Goal: Information Seeking & Learning: Learn about a topic

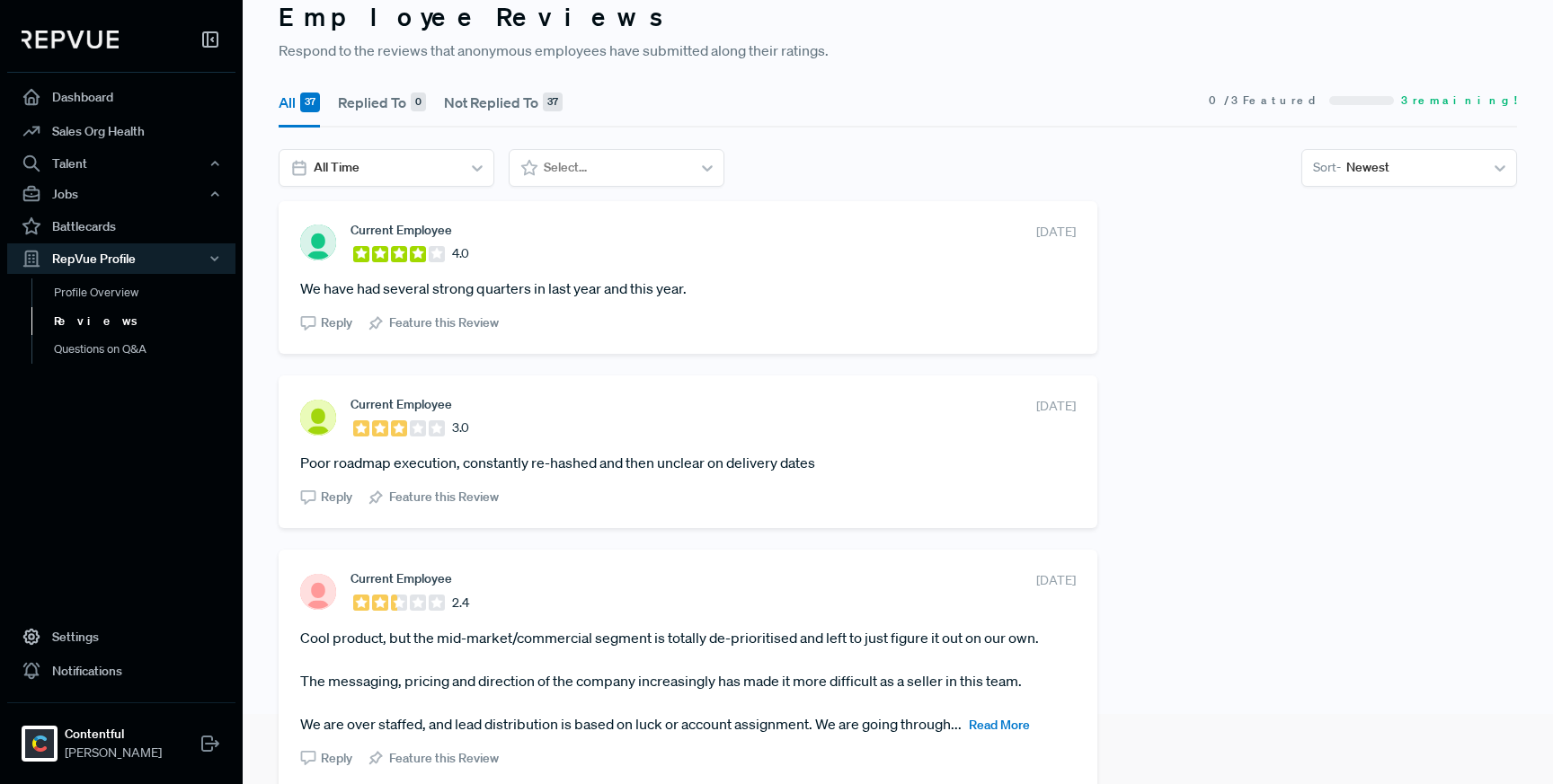
scroll to position [63, 0]
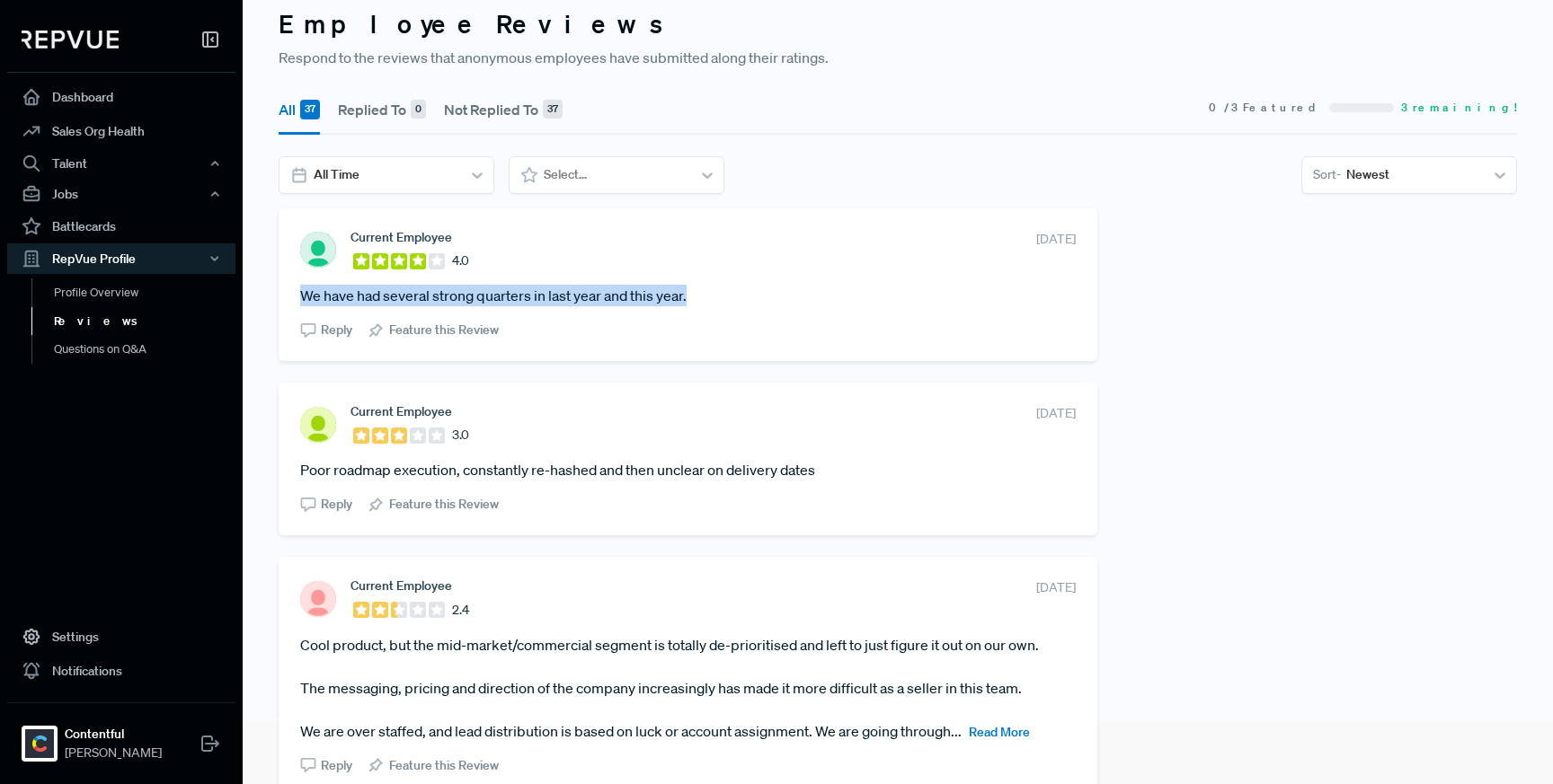
drag, startPoint x: 698, startPoint y: 299, endPoint x: 302, endPoint y: 298, distance: 396.0
click at [302, 298] on article "We have had several strong quarters in last year and this year." at bounding box center [687, 295] width 775 height 21
drag, startPoint x: 943, startPoint y: 243, endPoint x: 1067, endPoint y: 242, distance: 124.0
click at [1067, 242] on div "Current Employee 4.0 [DATE] We have had several strong quarters in last year an…" at bounding box center [688, 284] width 819 height 153
copy span "[DATE]"
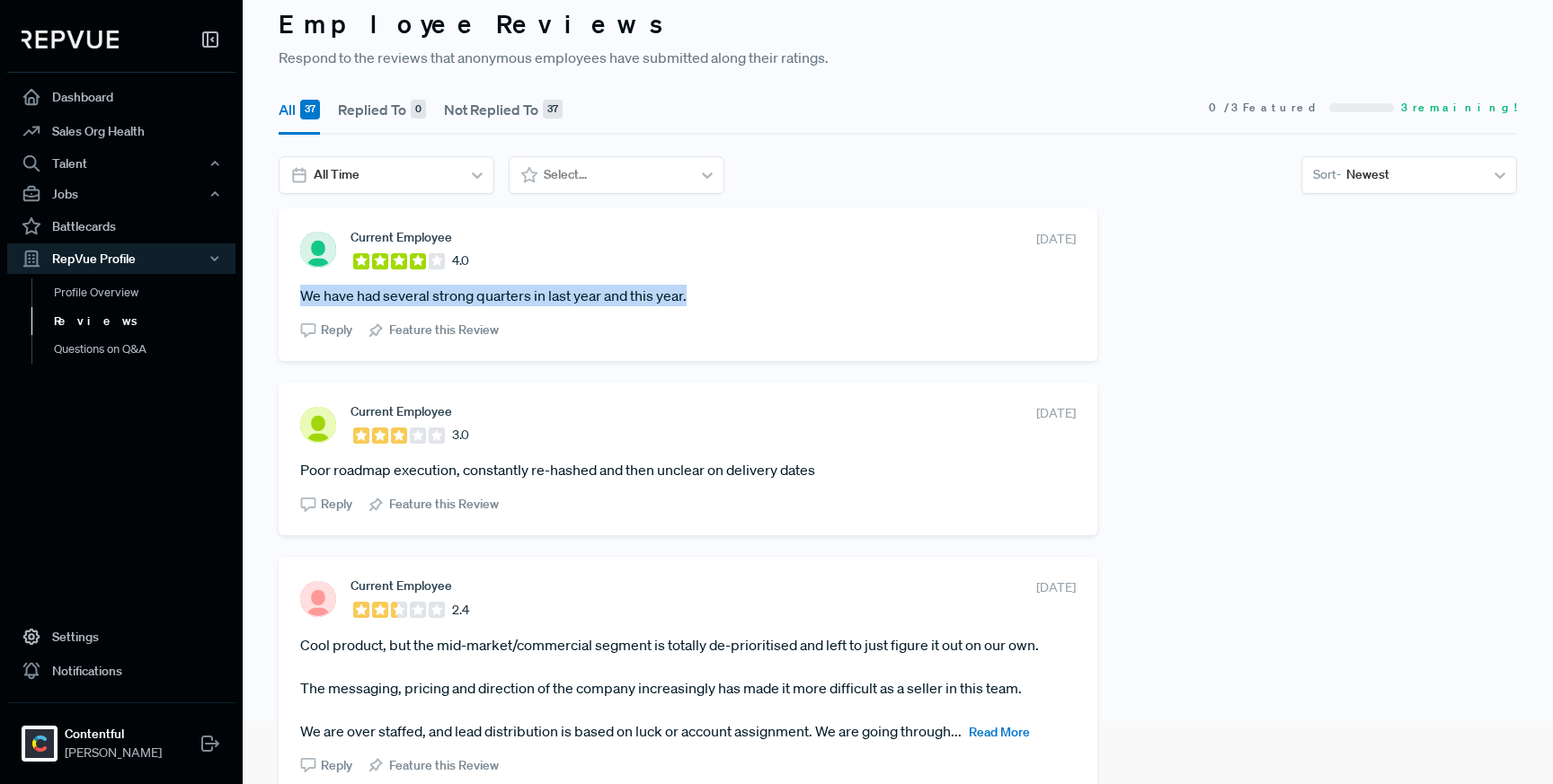
drag, startPoint x: 696, startPoint y: 298, endPoint x: 300, endPoint y: 288, distance: 396.1
click at [300, 288] on article "We have had several strong quarters in last year and this year." at bounding box center [687, 295] width 775 height 21
copy article "We have had several strong quarters in last year and this year."
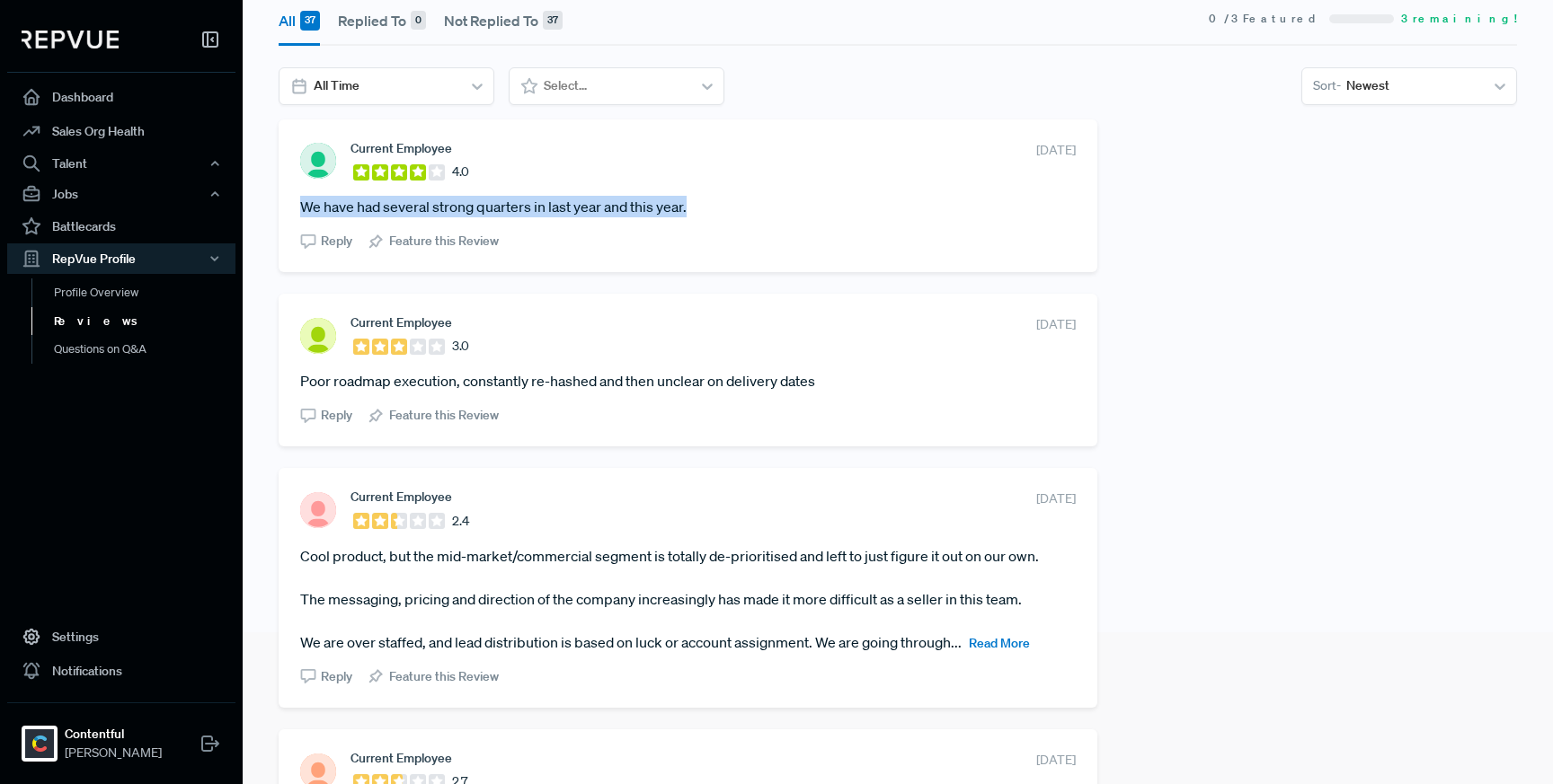
scroll to position [156, 0]
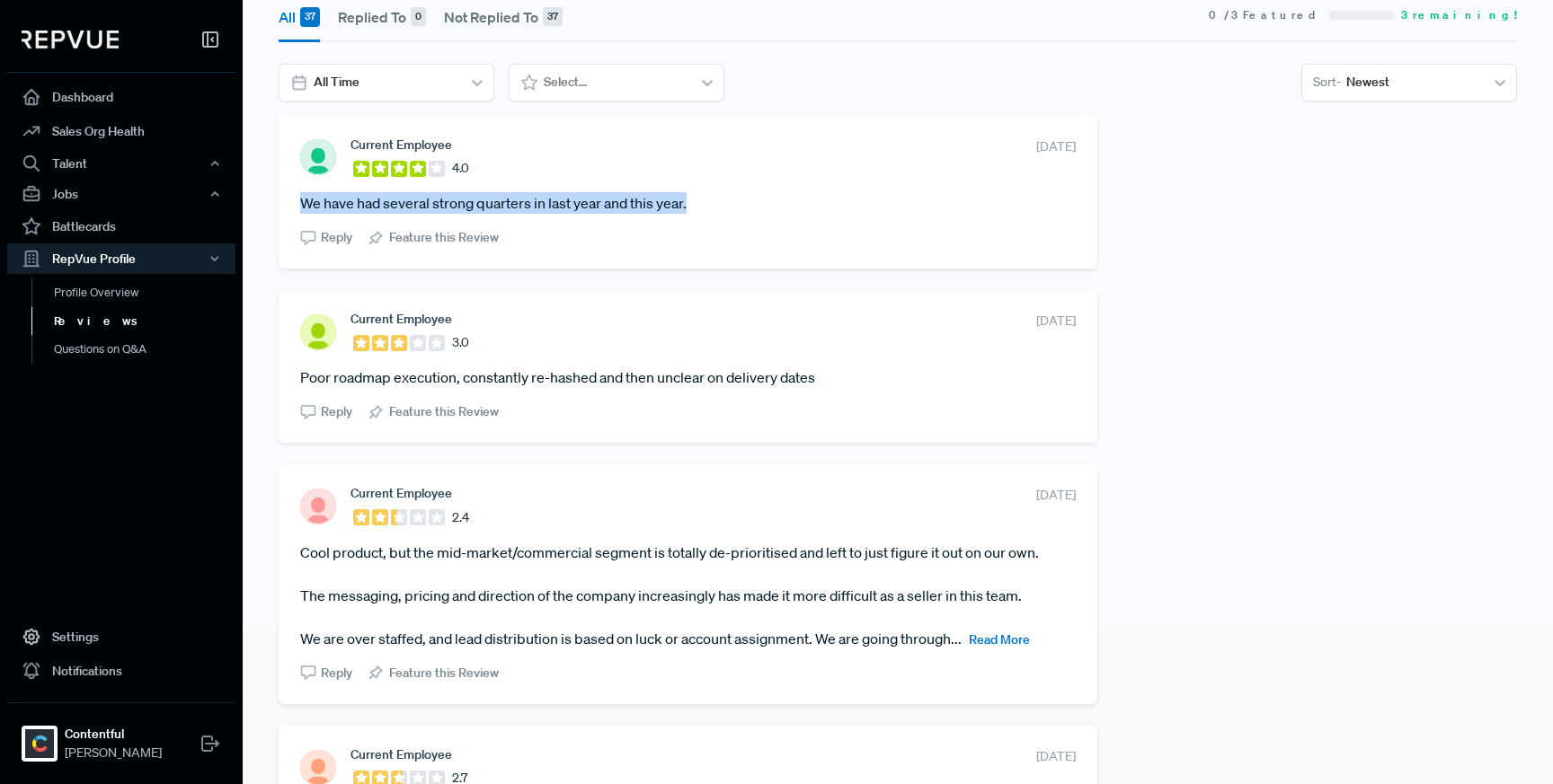
drag, startPoint x: 958, startPoint y: 323, endPoint x: 1068, endPoint y: 319, distance: 110.1
click at [1068, 319] on div "Current Employee 3.0 [DATE] Poor roadmap execution, constantly re-hashed and th…" at bounding box center [688, 366] width 819 height 153
copy span "[DATE]"
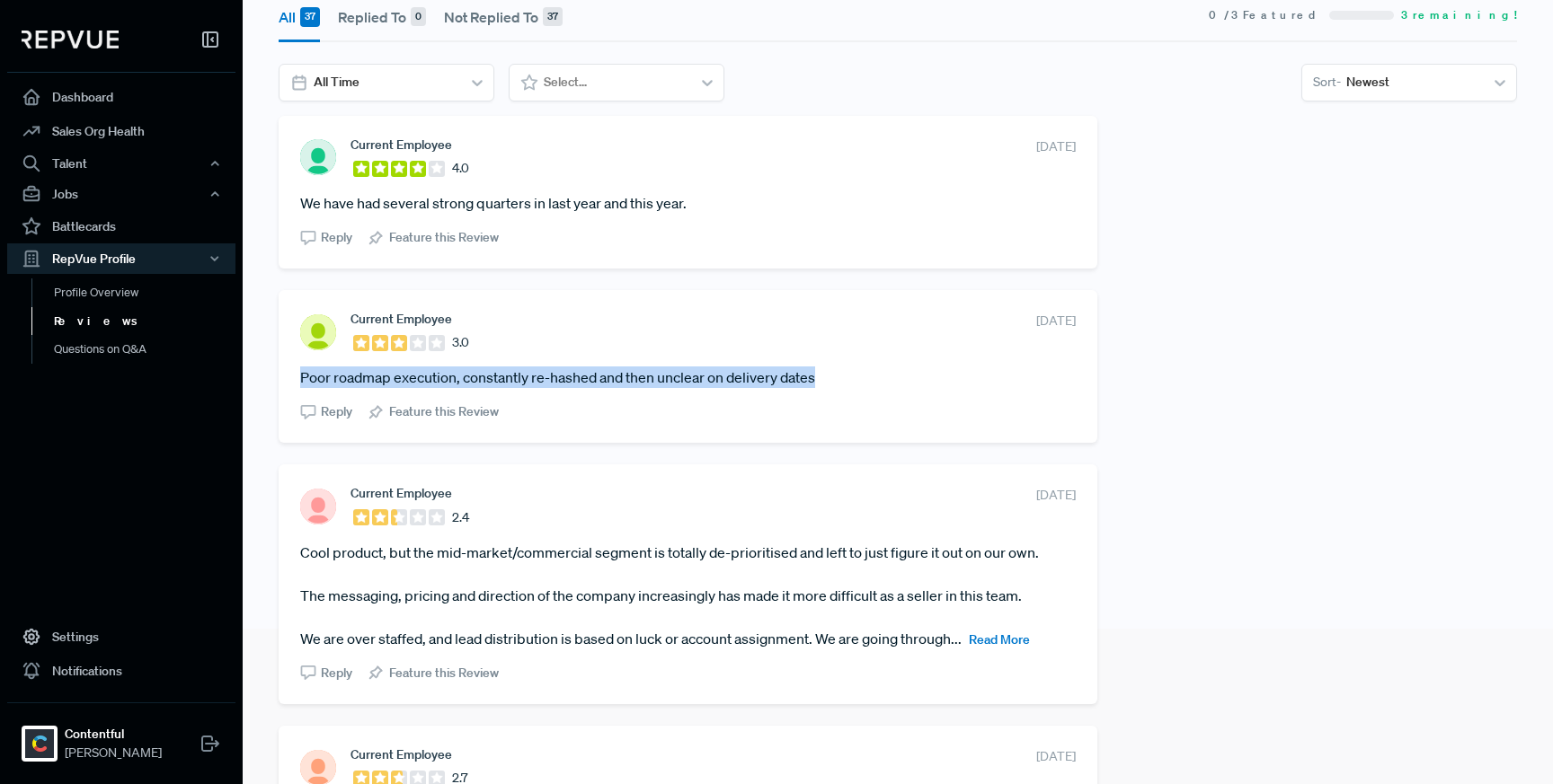
drag, startPoint x: 823, startPoint y: 378, endPoint x: 293, endPoint y: 382, distance: 530.0
click at [293, 382] on div "Current Employee 3.0 [DATE] Poor roadmap execution, constantly re-hashed and th…" at bounding box center [688, 366] width 819 height 153
copy article "Poor roadmap execution, constantly re-hashed and then unclear on delivery dates"
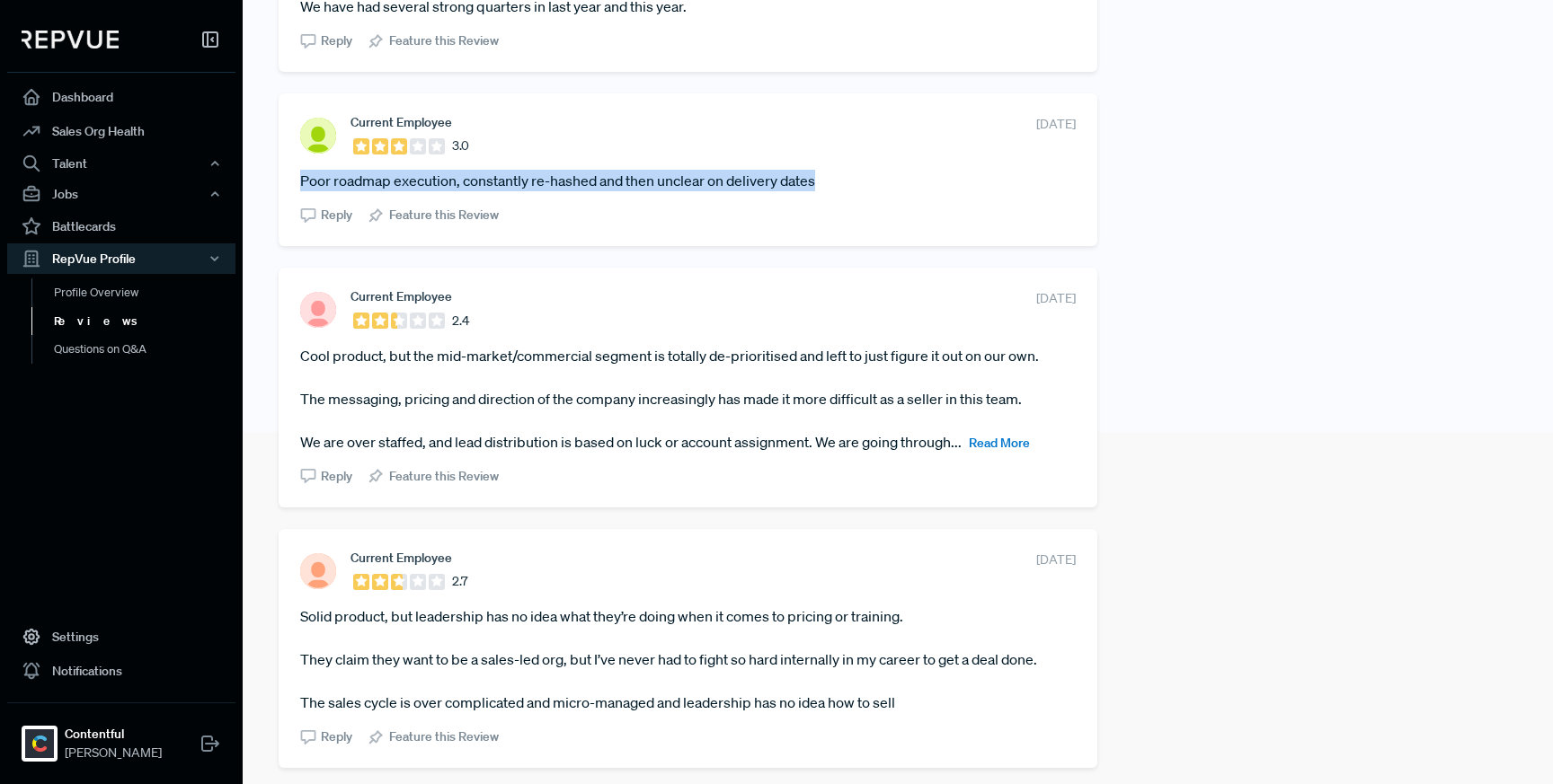
scroll to position [407, 0]
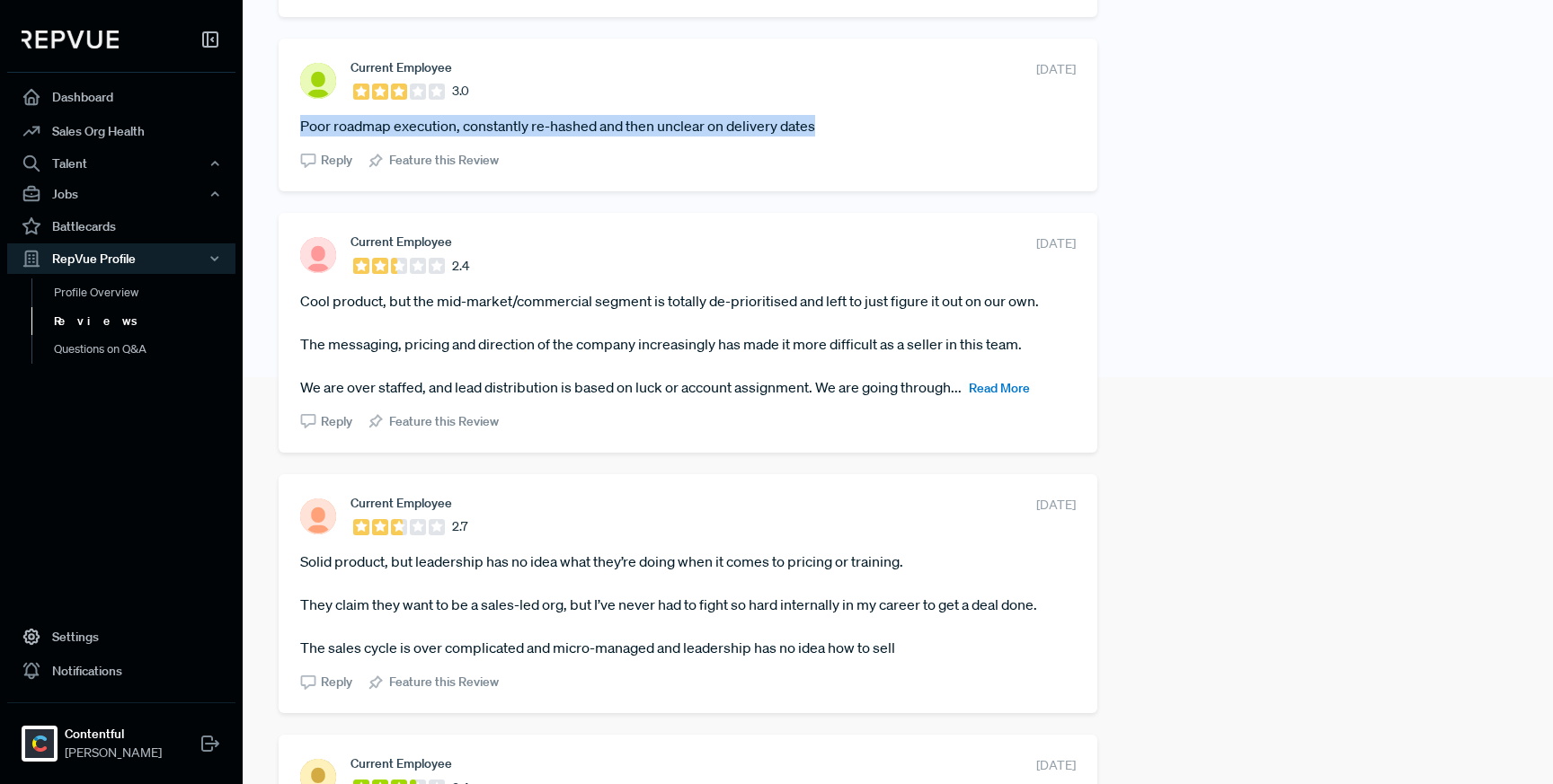
drag, startPoint x: 1068, startPoint y: 246, endPoint x: 958, endPoint y: 247, distance: 110.0
click at [958, 247] on div "Current Employee 2.4 [DATE] Cool product, but the mid-market/commercial segment…" at bounding box center [688, 332] width 819 height 239
copy span "[DATE]"
click at [1015, 392] on span "Read More" at bounding box center [999, 387] width 61 height 16
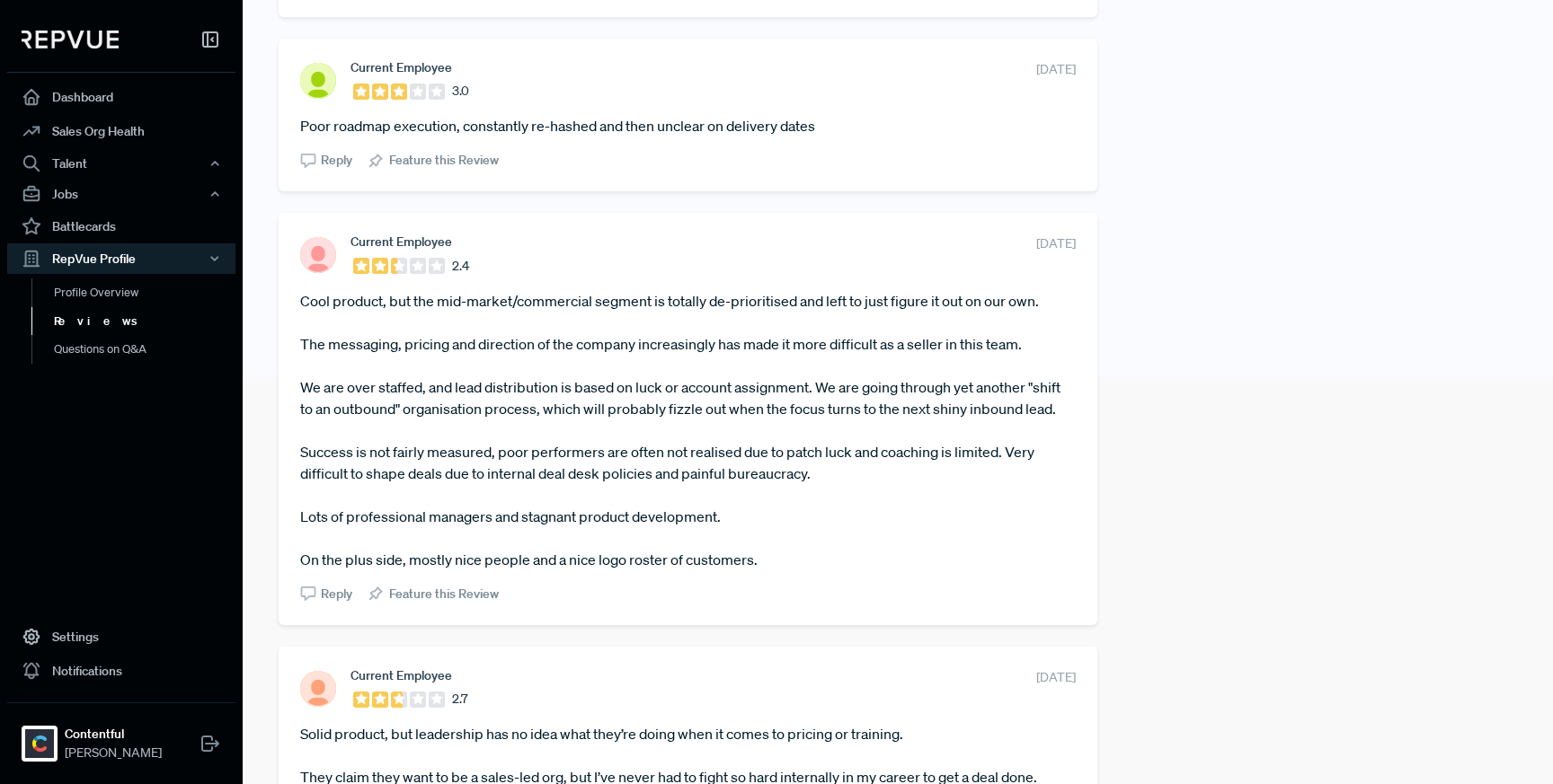
drag, startPoint x: 764, startPoint y: 589, endPoint x: 298, endPoint y: 295, distance: 551.0
click at [298, 295] on div "Current Employee 2.4 [DATE] Cool product, but the mid-market/commercial segment…" at bounding box center [688, 418] width 819 height 411
copy article "Cool product, but the mid-market/commercial segment is totally de-prioritised a…"
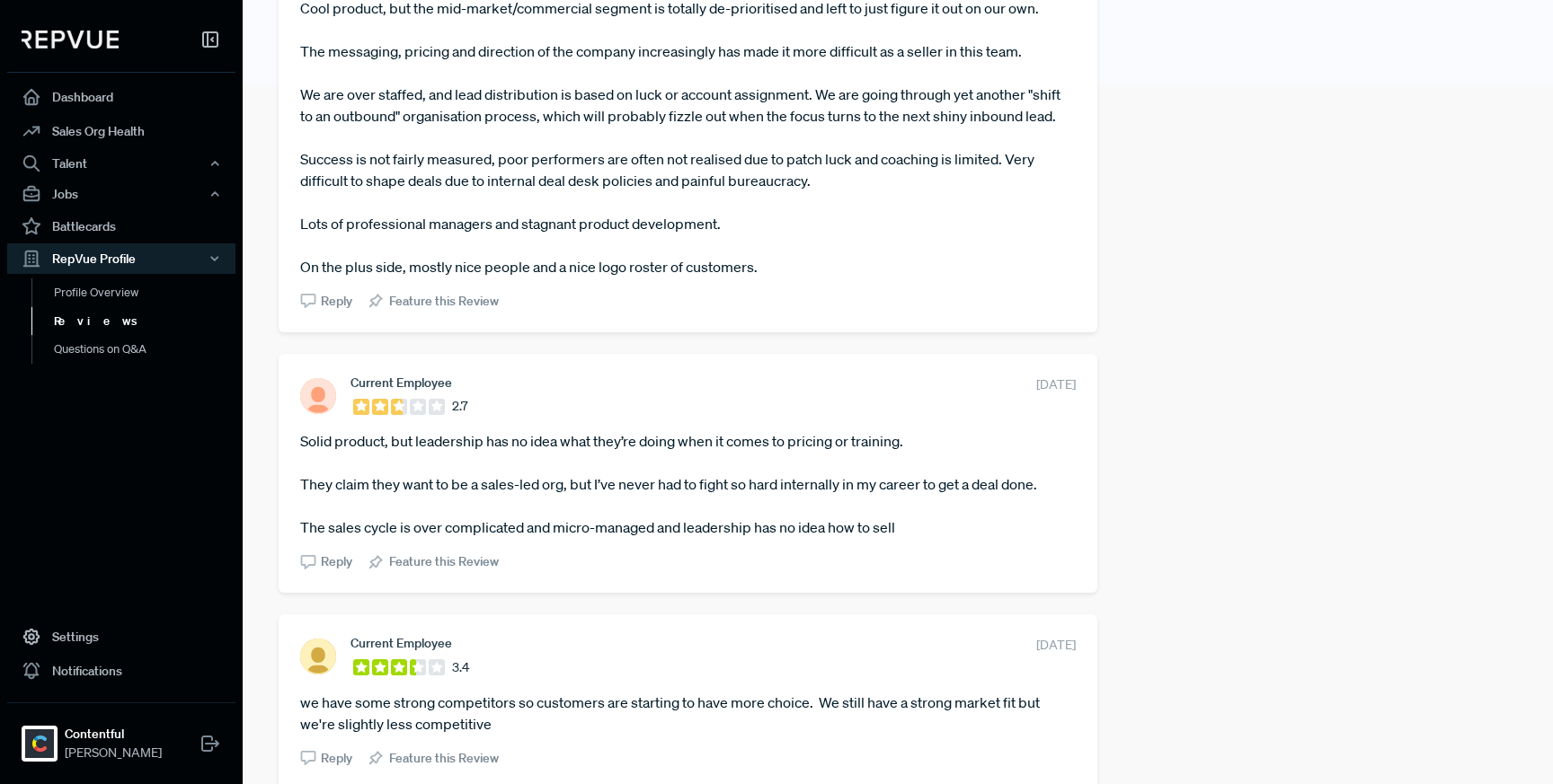
scroll to position [703, 0]
drag, startPoint x: 1070, startPoint y: 406, endPoint x: 979, endPoint y: 405, distance: 91.0
click at [979, 405] on div "Current Employee 2.7 [DATE] Solid product, but leadership has no idea what they…" at bounding box center [688, 470] width 819 height 239
copy span "[DATE]"
drag, startPoint x: 906, startPoint y: 543, endPoint x: 299, endPoint y: 466, distance: 611.9
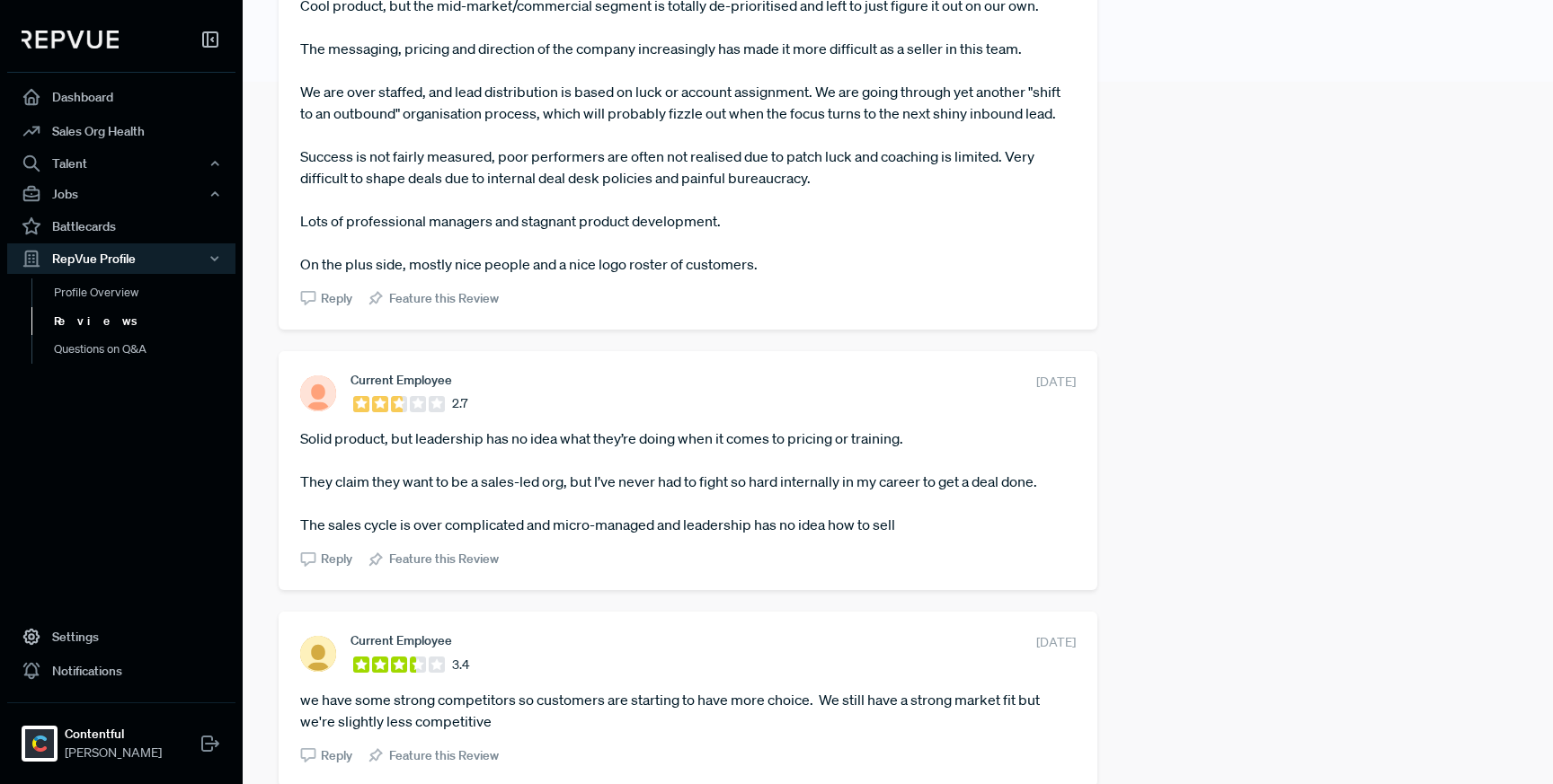
click at [299, 466] on div "Current Employee 2.7 [DATE] Solid product, but leadership has no idea what they…" at bounding box center [688, 470] width 819 height 239
copy article "Solid product, but leadership has no idea what they’re doing when it comes to p…"
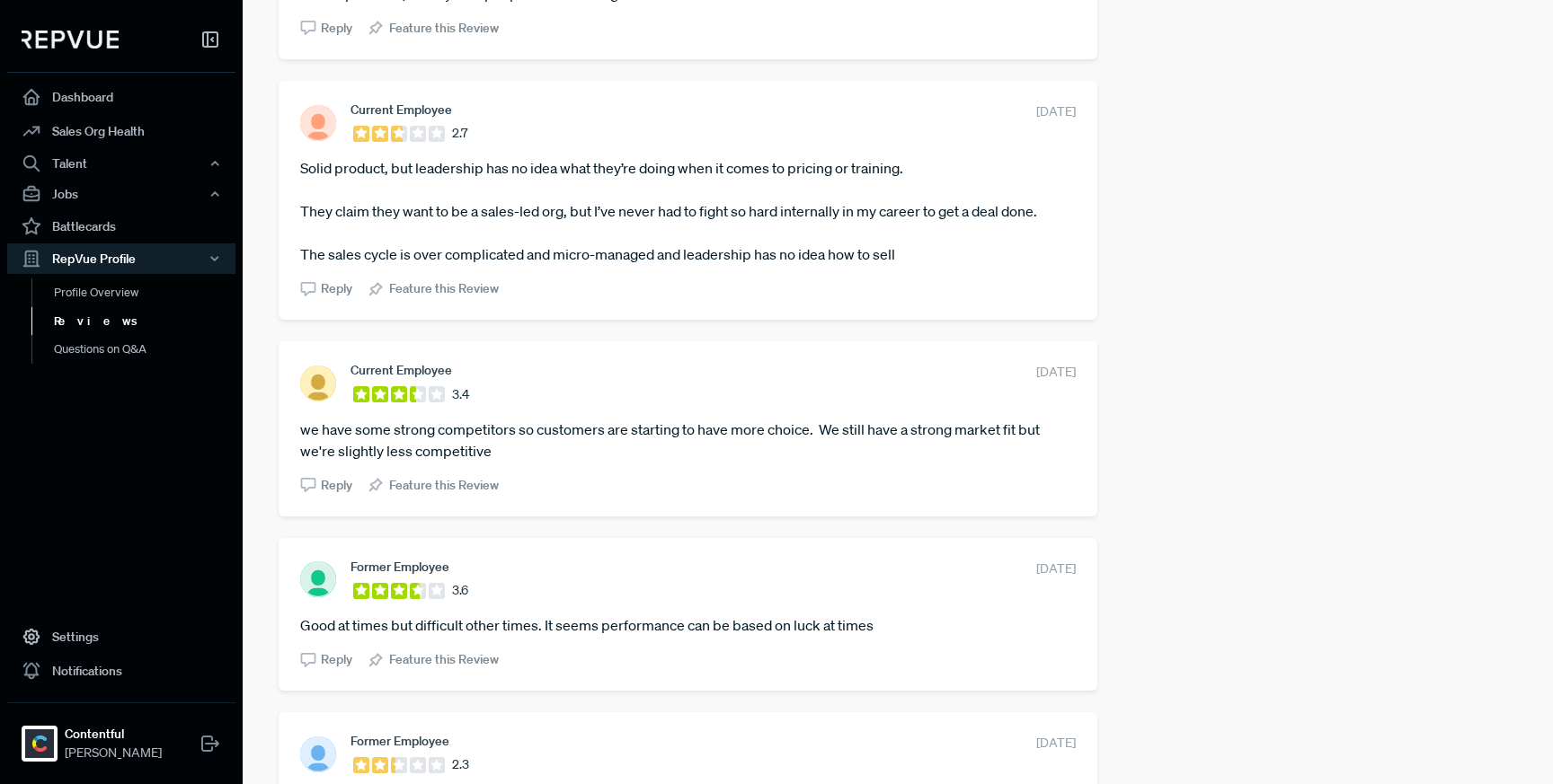
scroll to position [1064, 0]
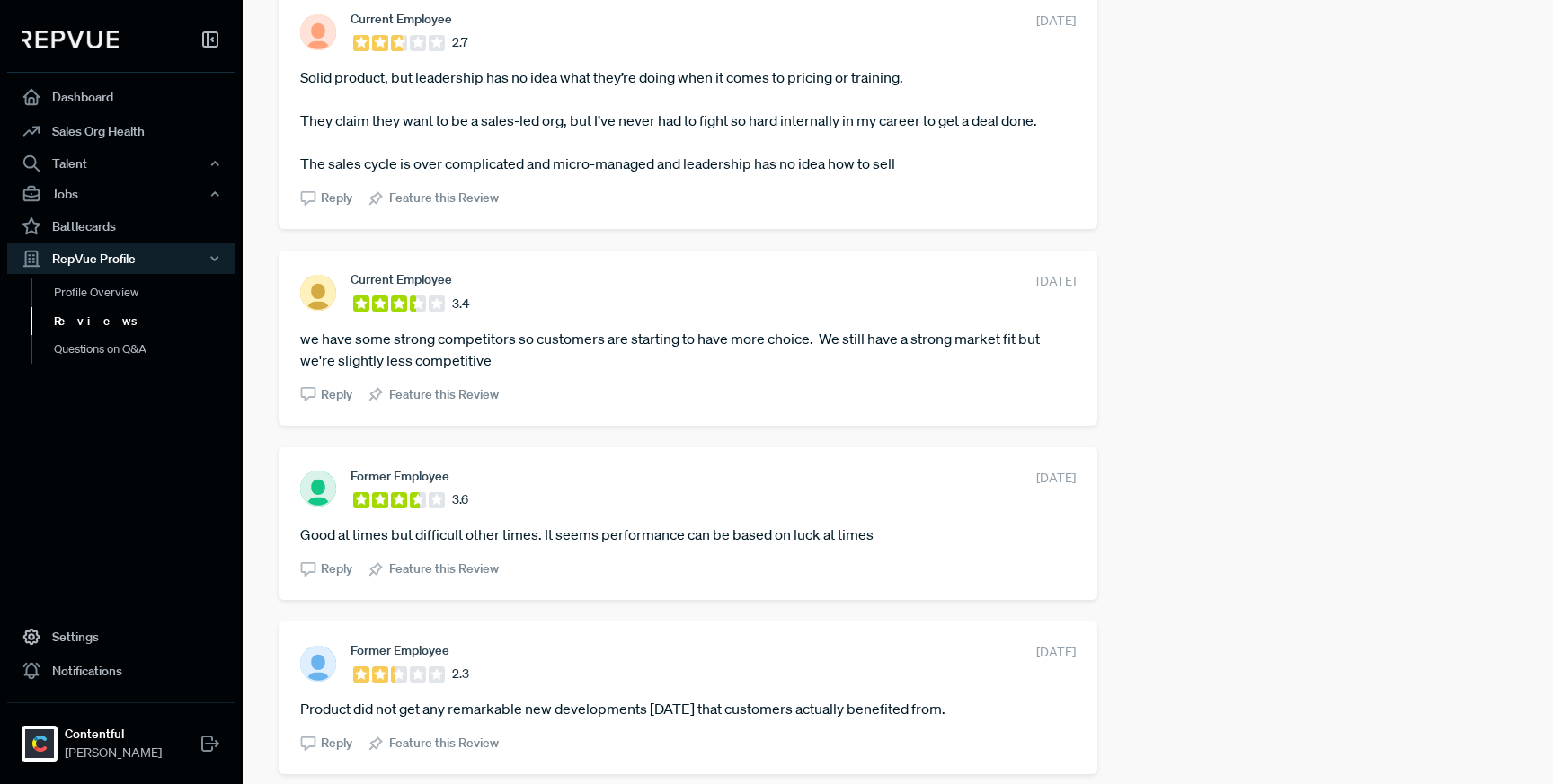
drag, startPoint x: 998, startPoint y: 305, endPoint x: 1064, endPoint y: 305, distance: 66.0
click at [1064, 305] on section "Current Employee 3.4 [DATE]" at bounding box center [687, 292] width 775 height 41
copy span "[DATE]"
drag, startPoint x: 496, startPoint y: 385, endPoint x: 299, endPoint y: 367, distance: 197.8
click at [300, 367] on article "we have some strong competitors so customers are starting to have more choice. …" at bounding box center [687, 349] width 775 height 44
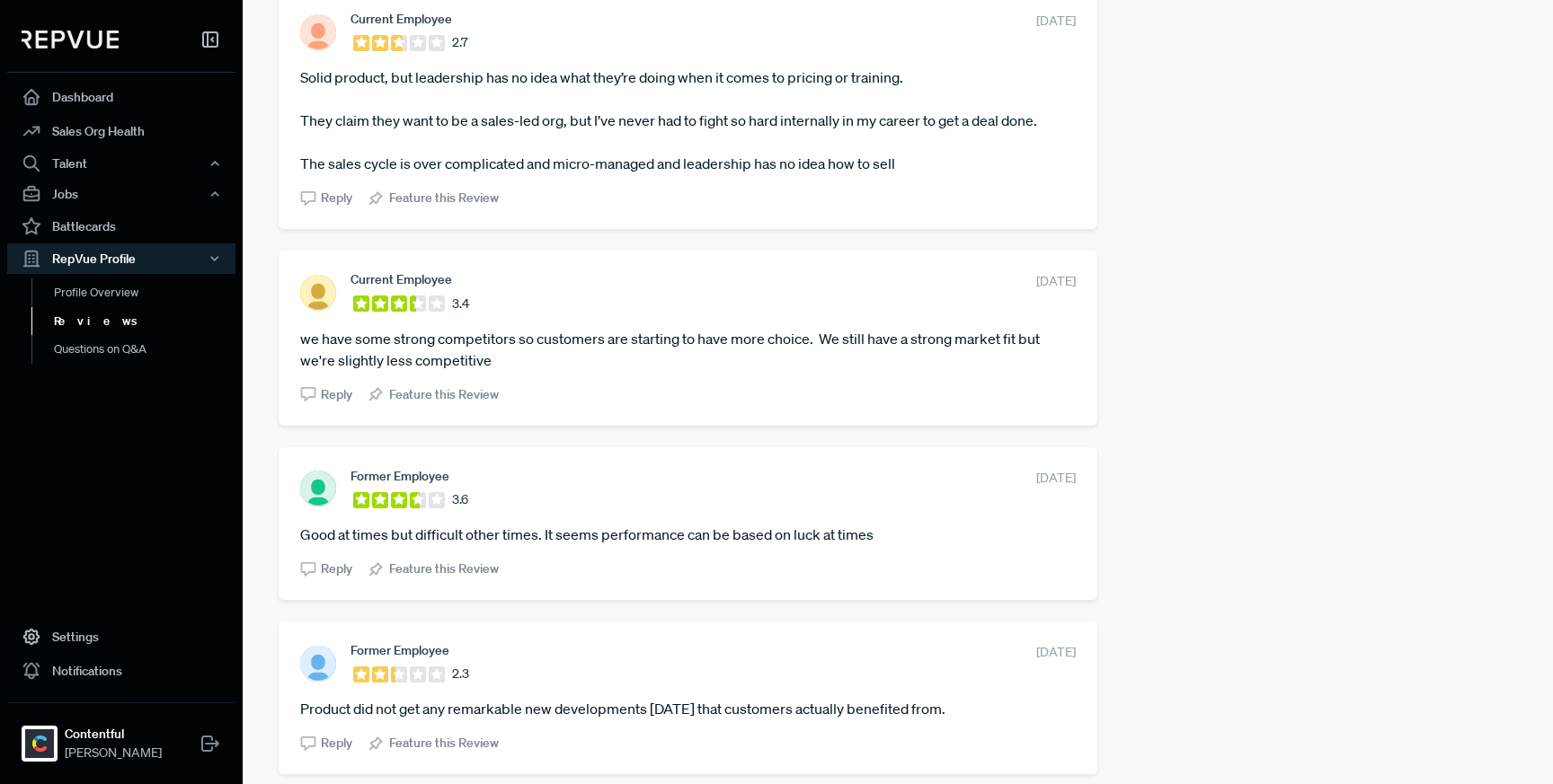
copy article "we have some strong competitors so customers are starting to have more choice. …"
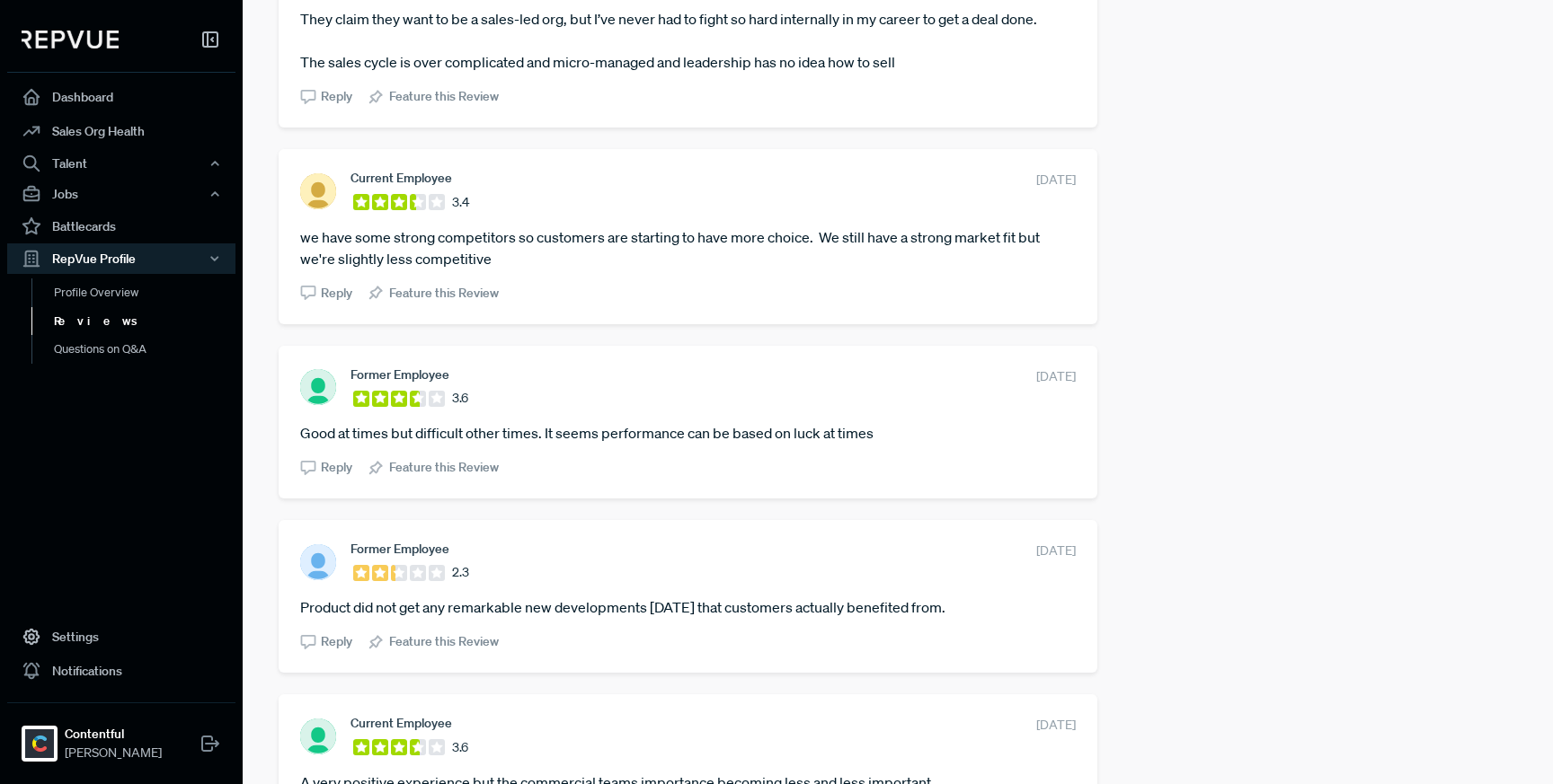
scroll to position [1165, 0]
drag, startPoint x: 1069, startPoint y: 399, endPoint x: 993, endPoint y: 401, distance: 76.0
click at [993, 401] on div "Former Employee 3.6 [DATE] Good at times but difficult other times. It seems pe…" at bounding box center [688, 422] width 819 height 153
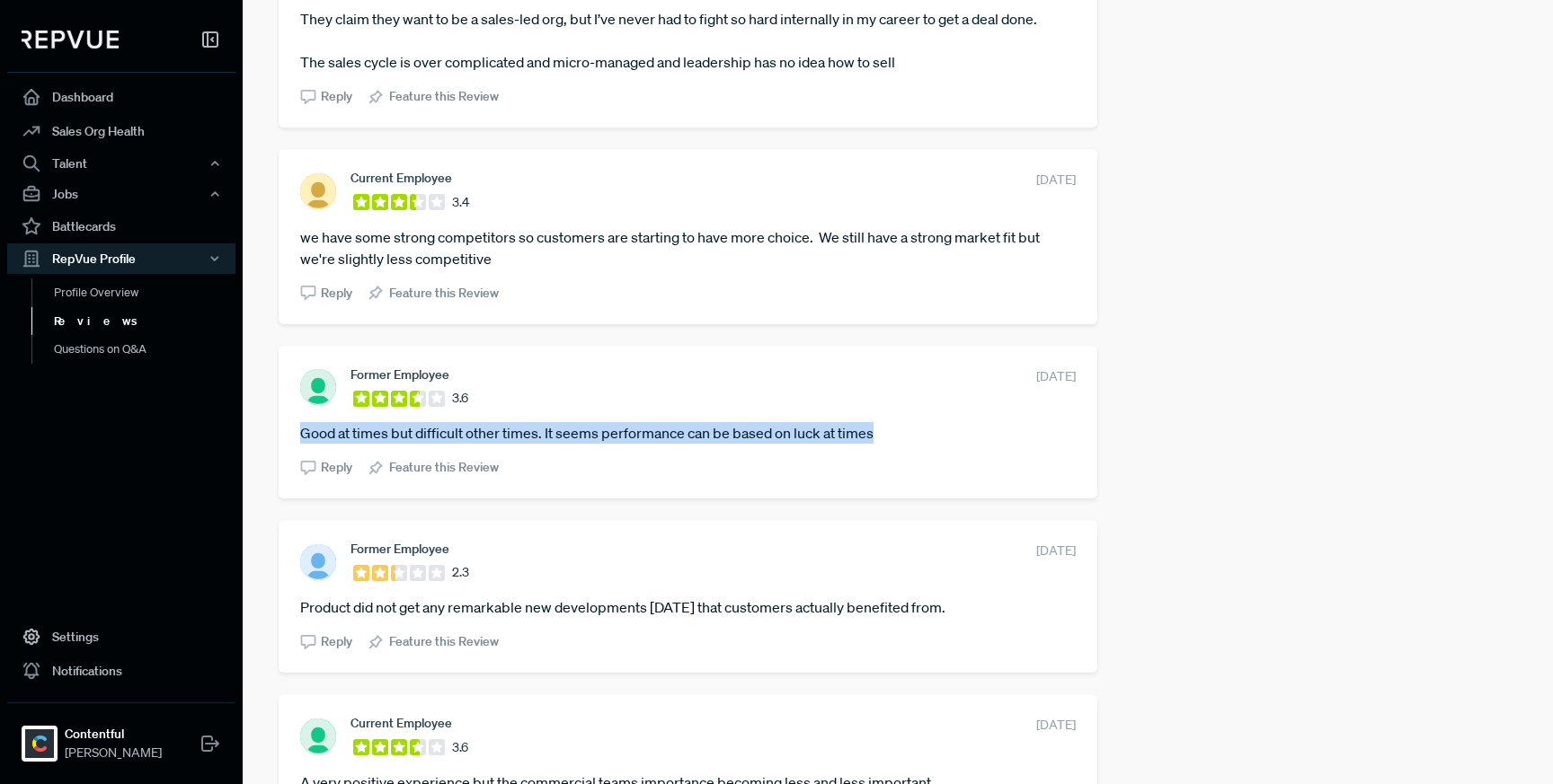
drag, startPoint x: 907, startPoint y: 455, endPoint x: 302, endPoint y: 457, distance: 605.0
click at [302, 443] on article "Good at times but difficult other times. It seems performance can be based on l…" at bounding box center [687, 432] width 775 height 21
drag, startPoint x: 1067, startPoint y: 576, endPoint x: 978, endPoint y: 575, distance: 89.0
click at [978, 575] on div "Former Employee 2.3 [DATE] Product did not get any remarkable new developments …" at bounding box center [688, 596] width 819 height 153
drag, startPoint x: 971, startPoint y: 632, endPoint x: 297, endPoint y: 634, distance: 674.0
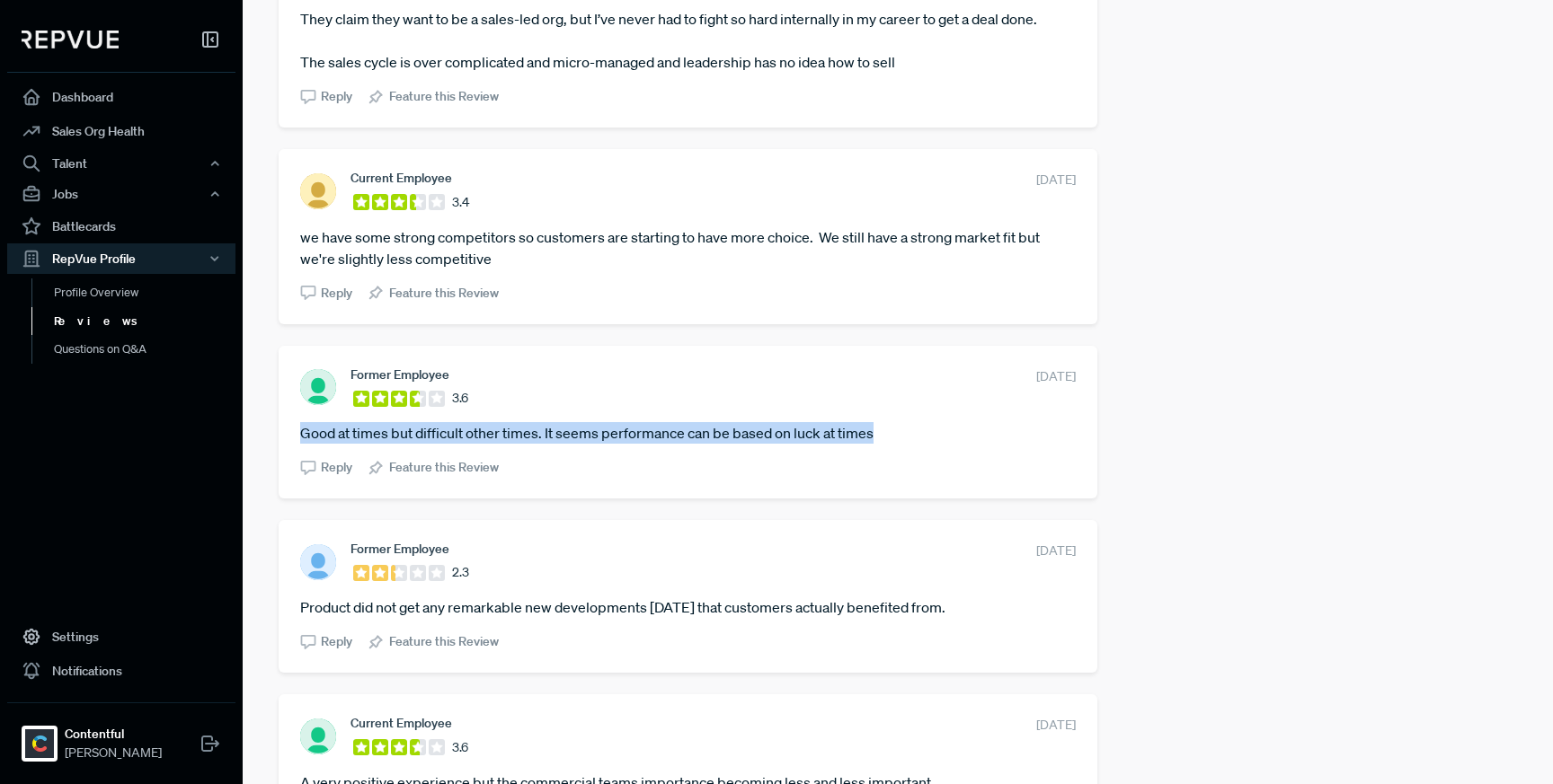
click at [297, 634] on div "Former Employee 2.3 [DATE] Product did not get any remarkable new developments …" at bounding box center [688, 596] width 819 height 153
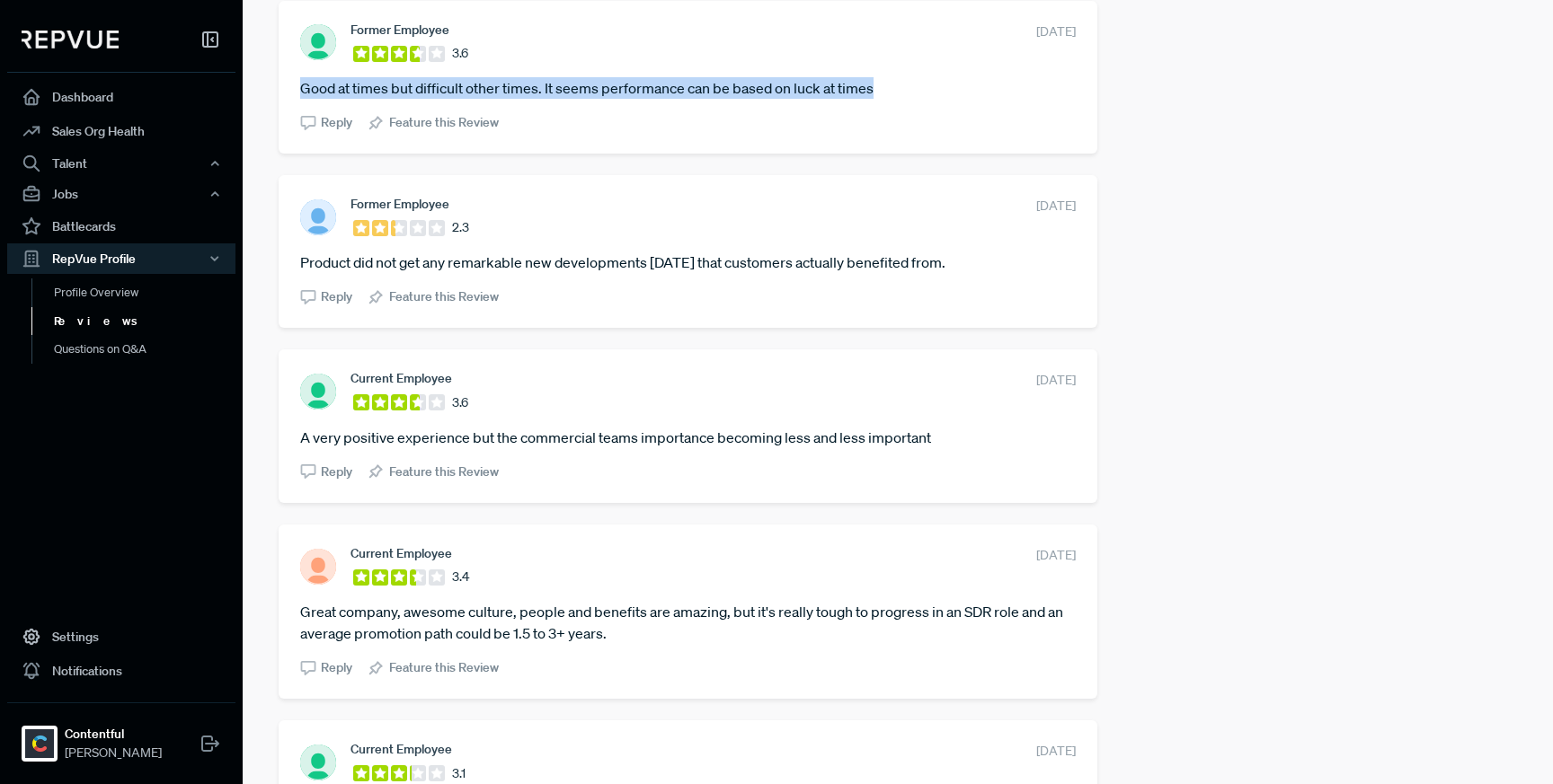
drag, startPoint x: 1068, startPoint y: 406, endPoint x: 993, endPoint y: 395, distance: 75.8
click at [993, 395] on div "Current Employee 3.6 [DATE] A very positive experience but the commercial teams…" at bounding box center [688, 425] width 819 height 153
drag, startPoint x: 934, startPoint y: 455, endPoint x: 291, endPoint y: 454, distance: 643.0
click at [291, 454] on div "Current Employee 3.6 [DATE] A very positive experience but the commercial teams…" at bounding box center [688, 425] width 819 height 153
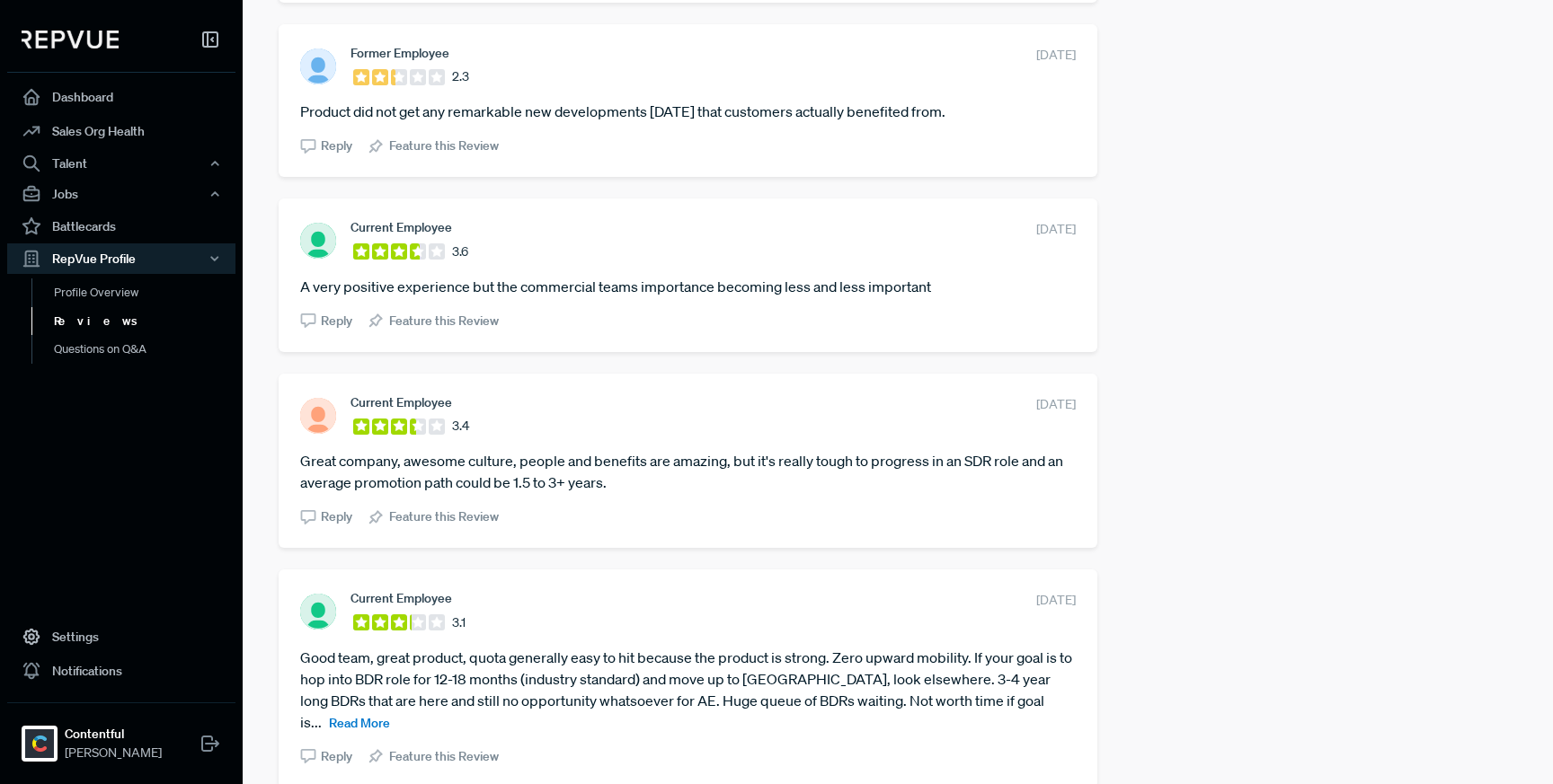
scroll to position [1661, 0]
drag, startPoint x: 1071, startPoint y: 424, endPoint x: 983, endPoint y: 424, distance: 88.0
click at [983, 424] on div "Current Employee 3.4 [DATE] Great company, awesome culture, people and benefits…" at bounding box center [688, 460] width 819 height 174
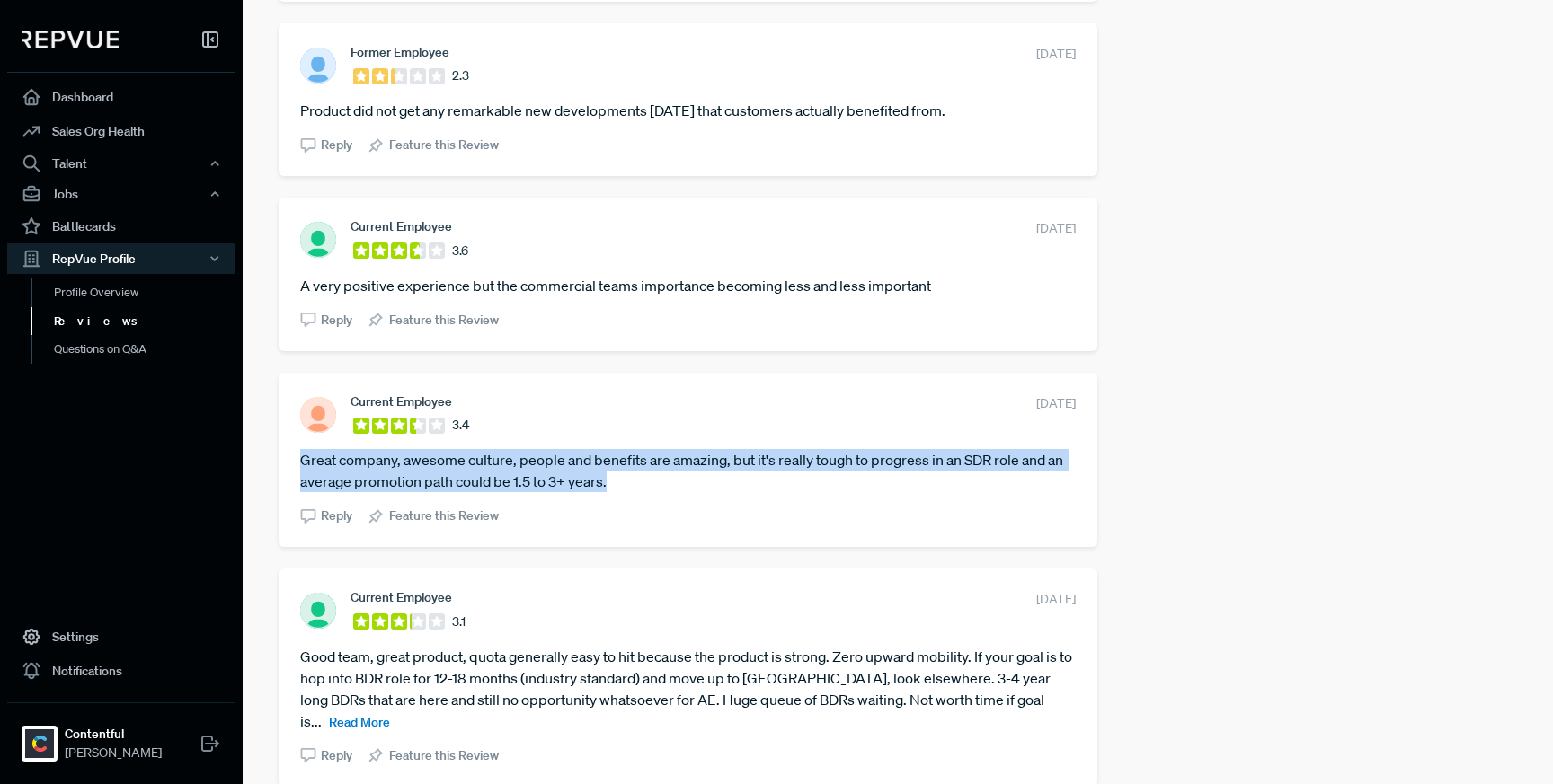
drag, startPoint x: 612, startPoint y: 501, endPoint x: 297, endPoint y: 487, distance: 315.3
click at [297, 487] on div "Current Employee 3.4 [DATE] Great company, awesome culture, people and benefits…" at bounding box center [688, 460] width 819 height 174
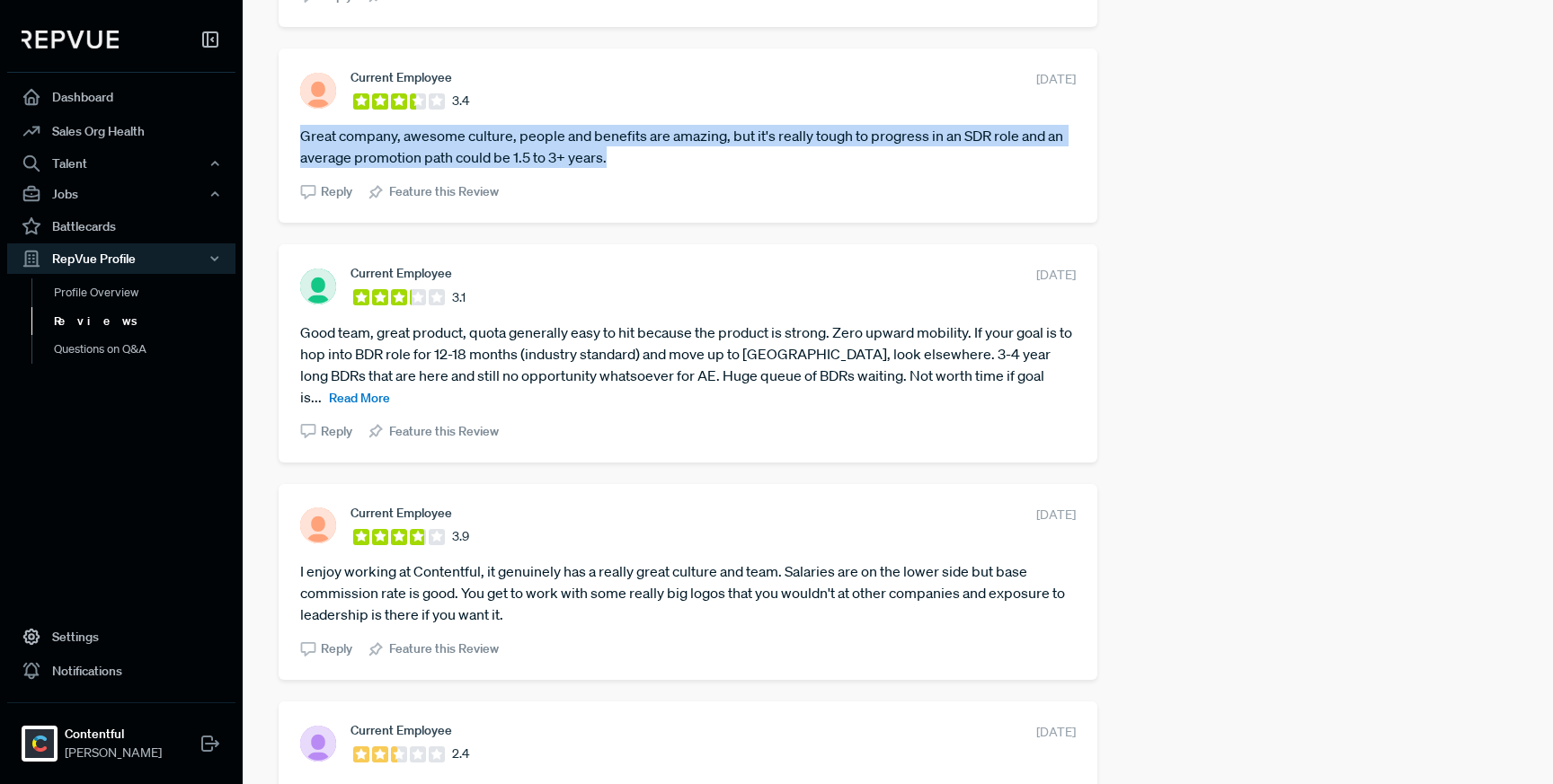
scroll to position [1990, 0]
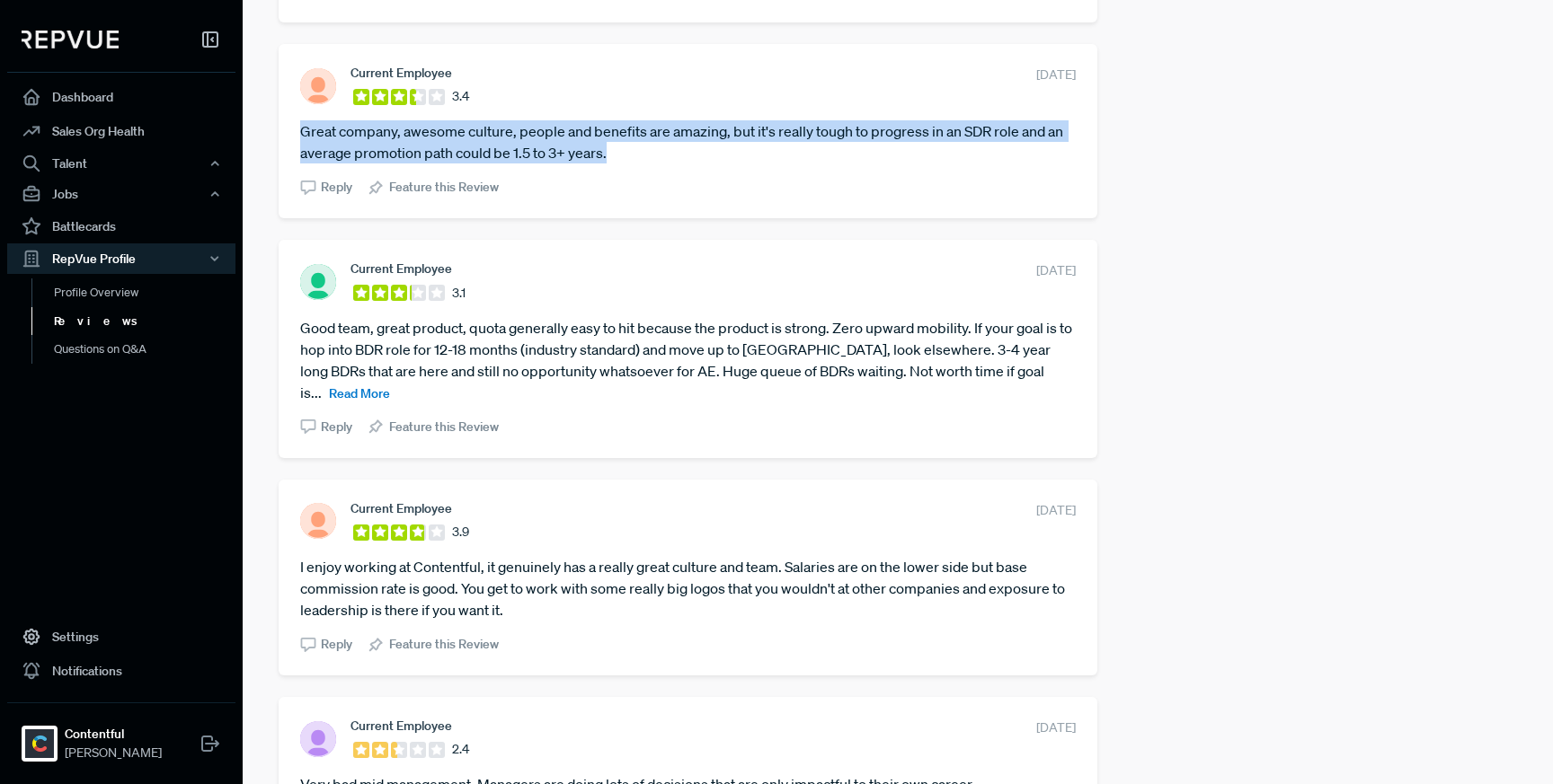
drag, startPoint x: 1069, startPoint y: 293, endPoint x: 980, endPoint y: 296, distance: 89.1
click at [980, 296] on div "Current Employee 3.1 [DATE] Good team, great product, quota generally easy to h…" at bounding box center [688, 348] width 819 height 218
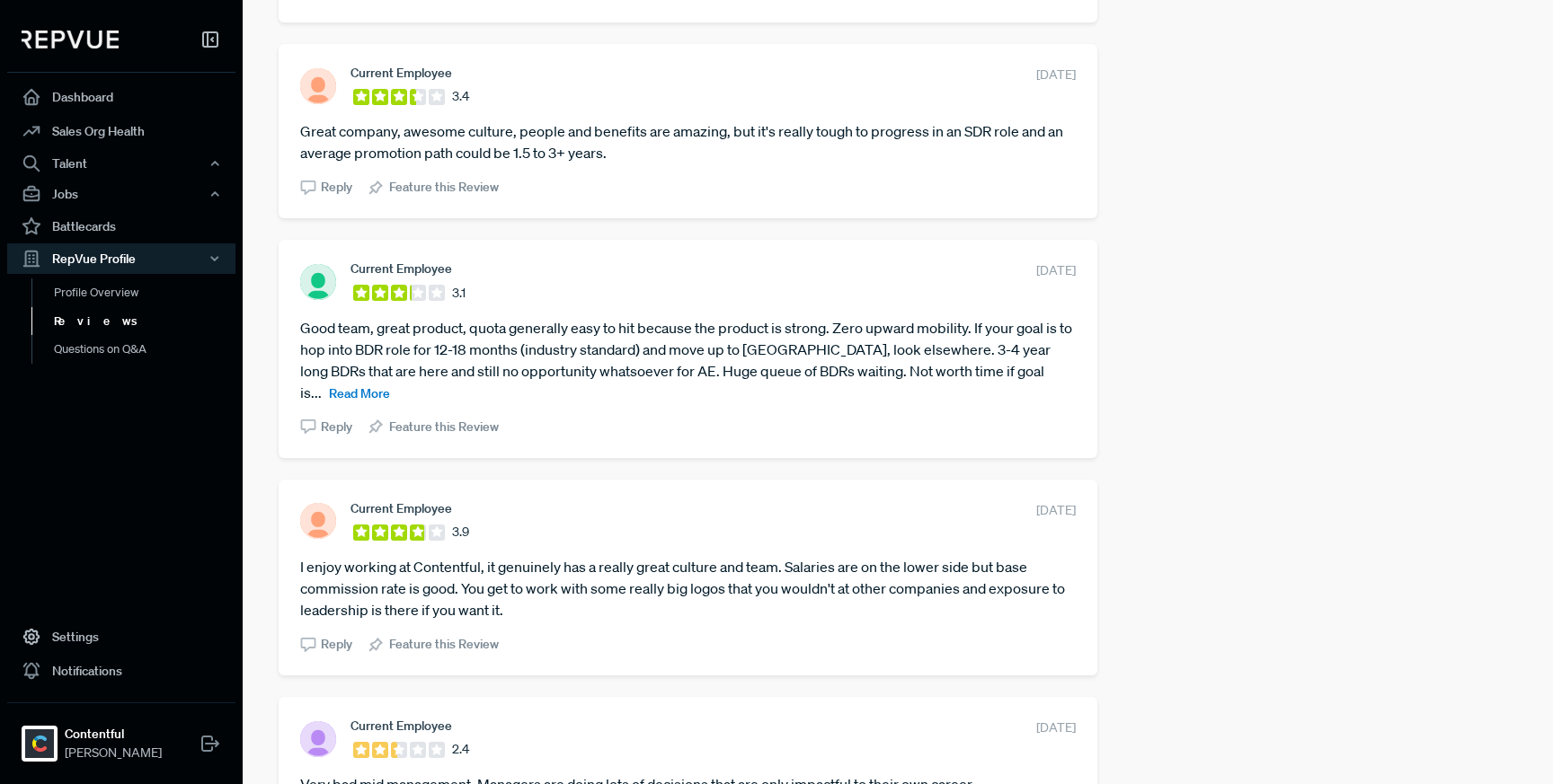
click at [390, 399] on span "Read More" at bounding box center [359, 392] width 61 height 16
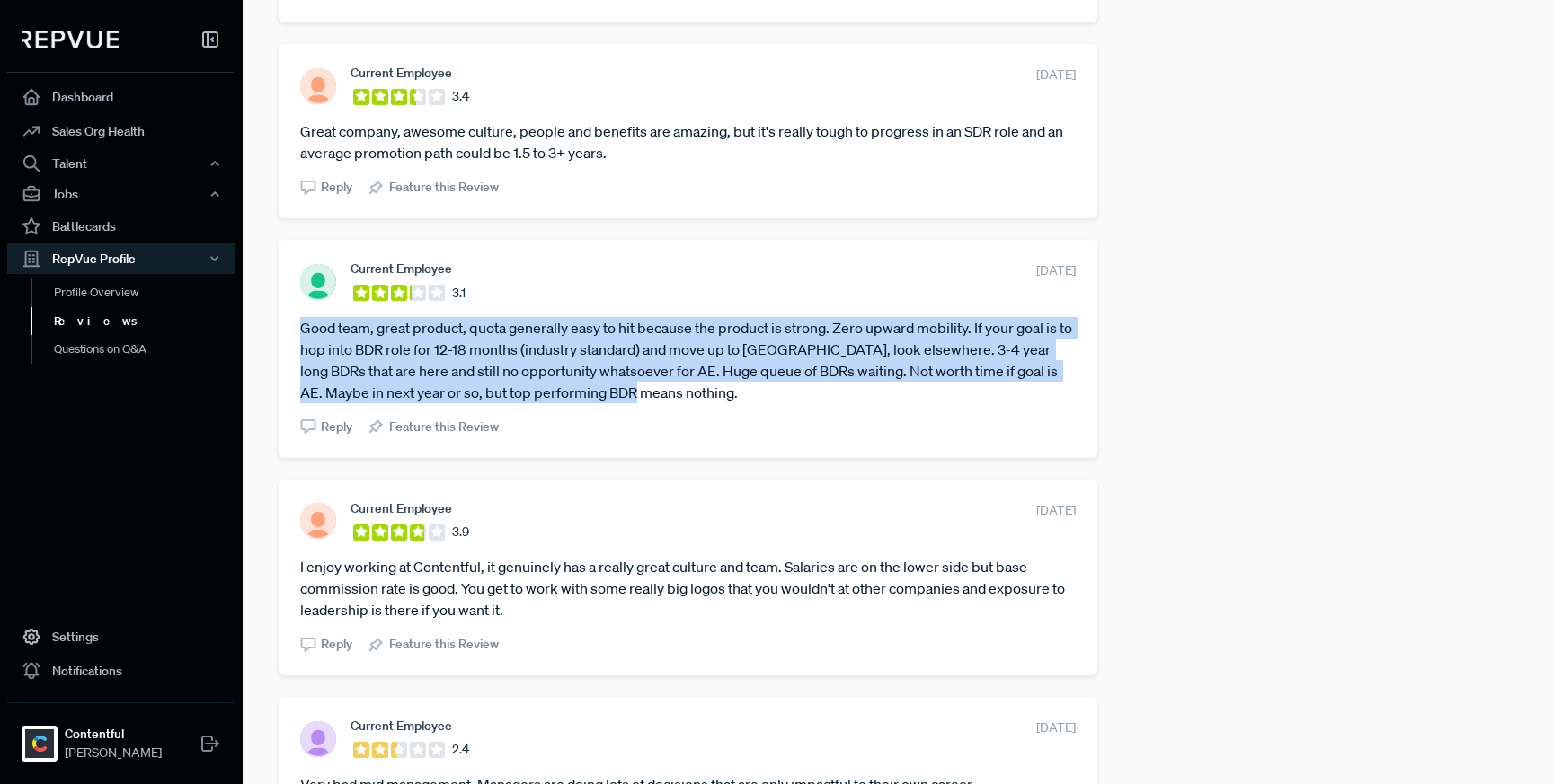
drag, startPoint x: 625, startPoint y: 412, endPoint x: 301, endPoint y: 356, distance: 328.8
click at [301, 356] on article "Good team, great product, quota generally easy to hit because the product is st…" at bounding box center [687, 360] width 775 height 86
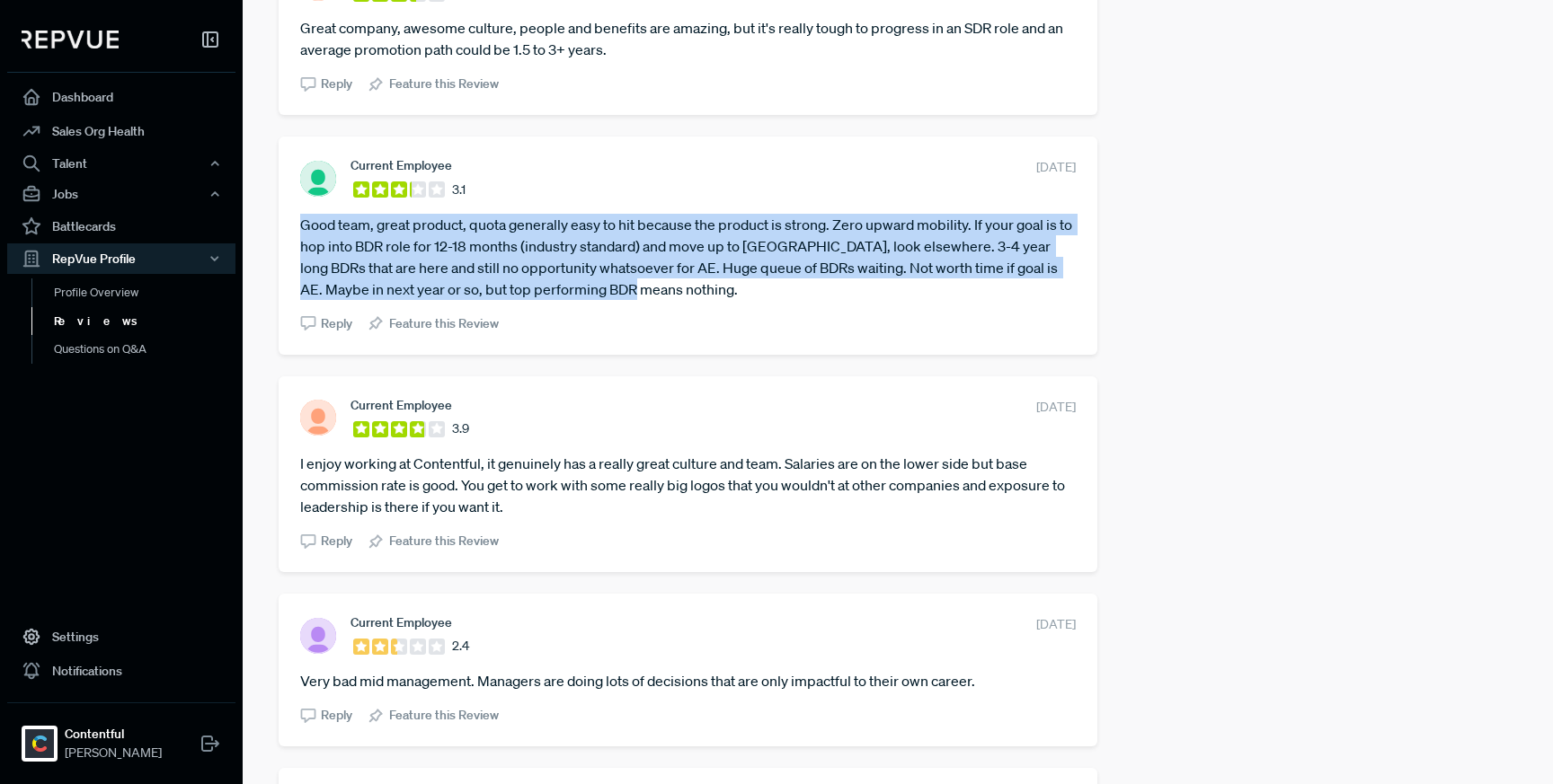
scroll to position [2233, 0]
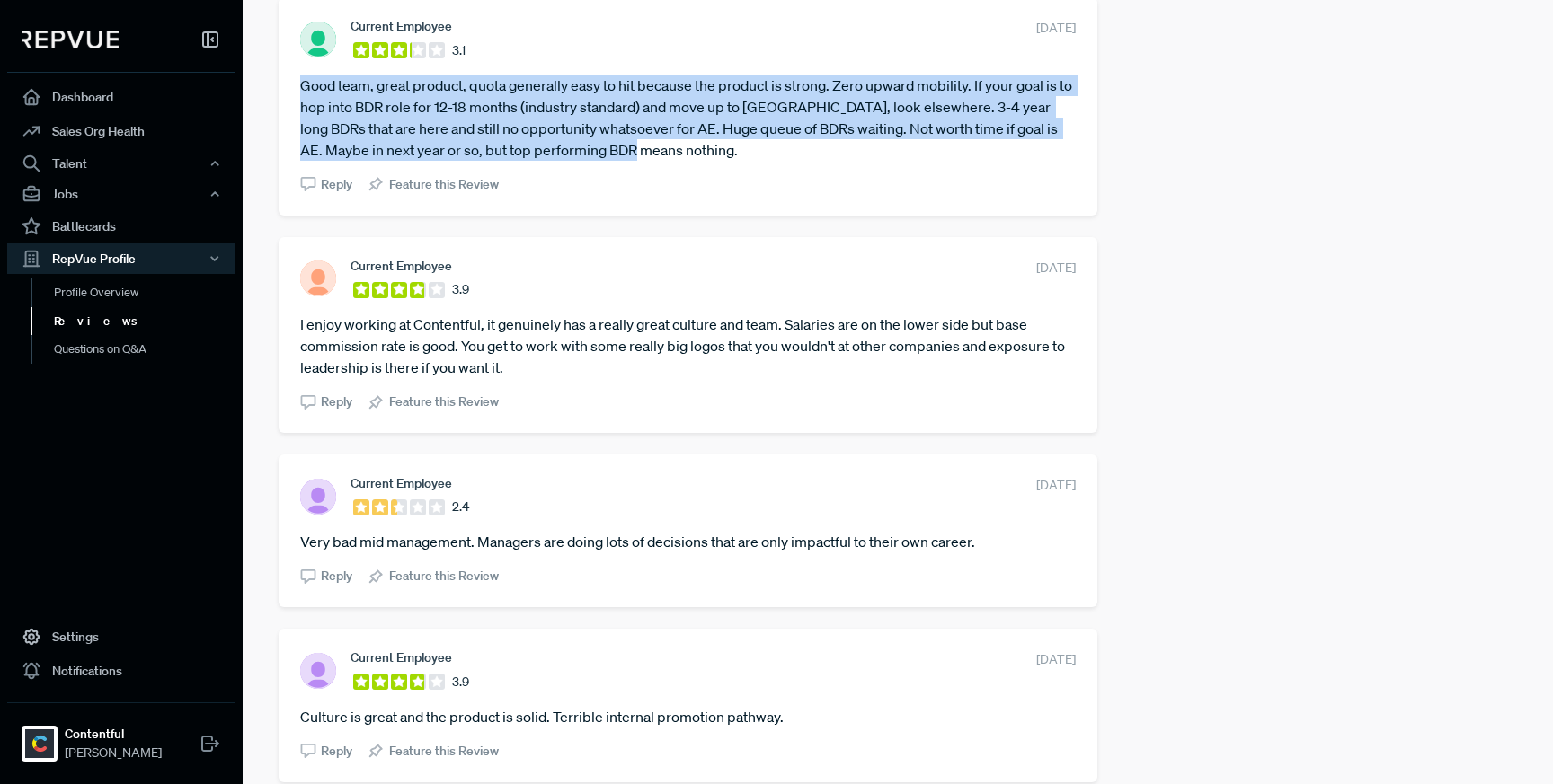
drag, startPoint x: 1068, startPoint y: 292, endPoint x: 976, endPoint y: 288, distance: 92.1
click at [976, 288] on div "Current Employee 3.9 [DATE] I enjoy working at Contentful, it genuinely has a r…" at bounding box center [688, 335] width 819 height 196
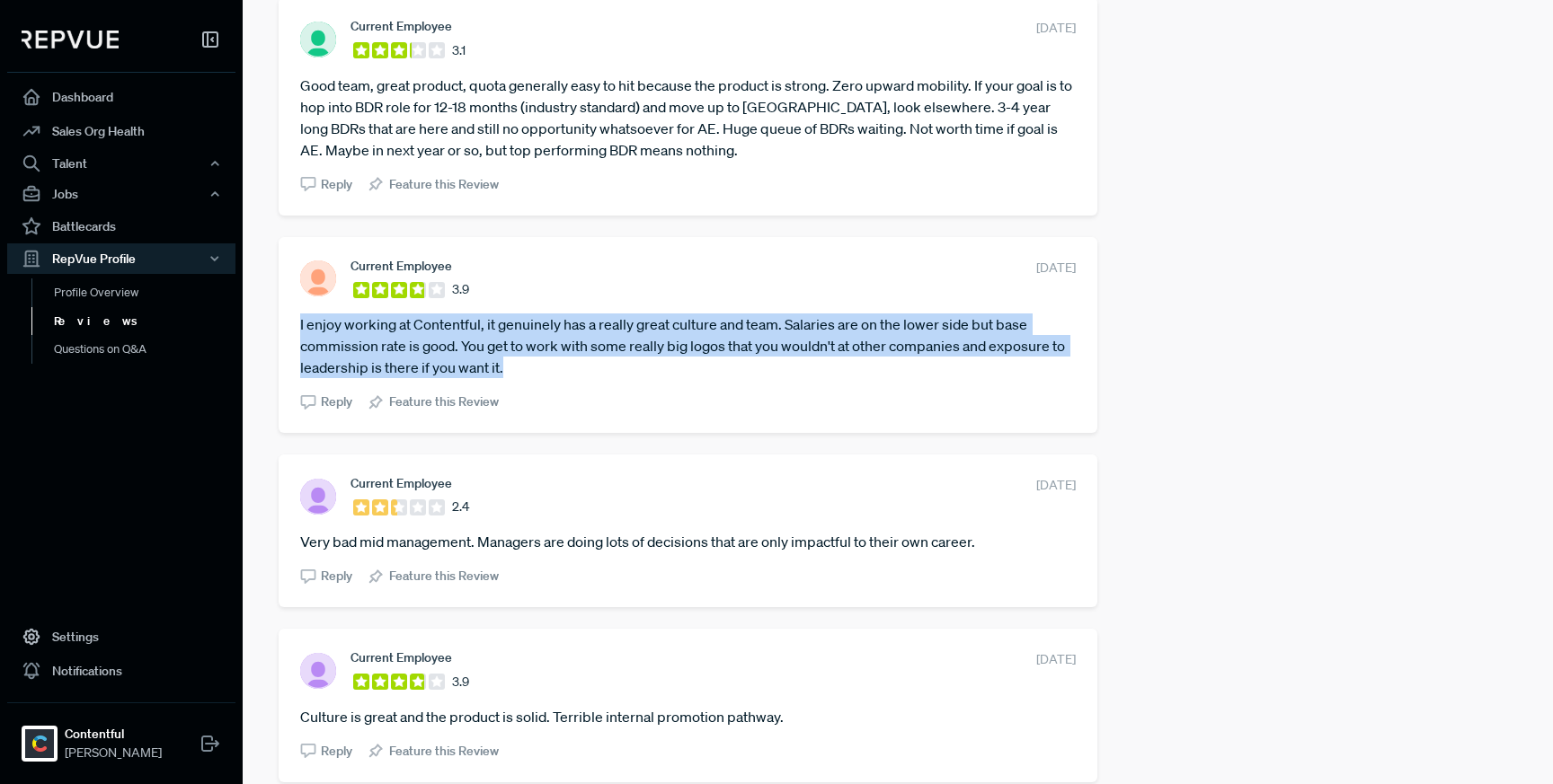
drag, startPoint x: 522, startPoint y: 388, endPoint x: 294, endPoint y: 351, distance: 231.0
click at [294, 351] on div "Current Employee 3.9 [DATE] I enjoy working at Contentful, it genuinely has a r…" at bounding box center [688, 335] width 819 height 196
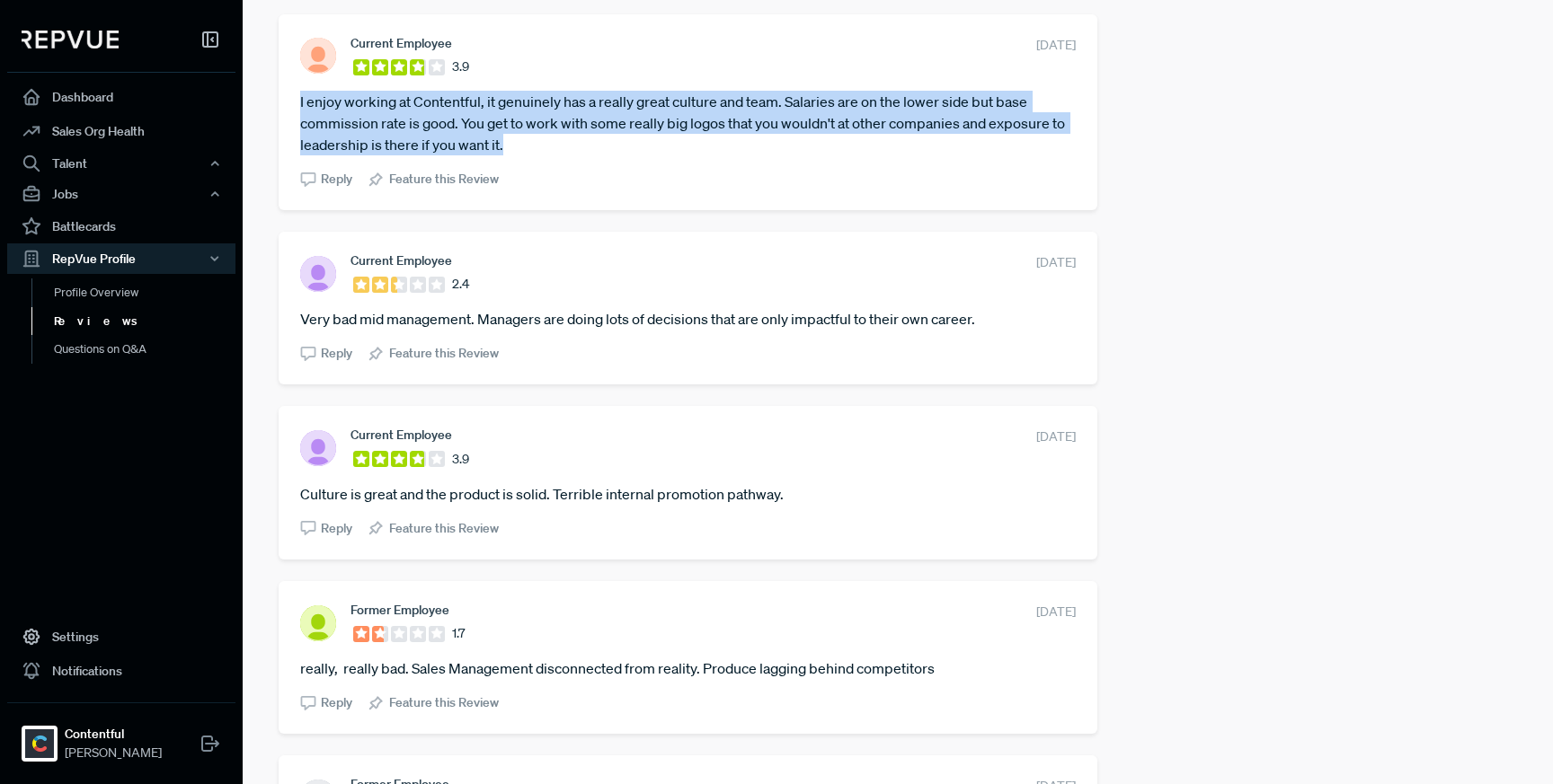
scroll to position [2456, 0]
drag, startPoint x: 1067, startPoint y: 288, endPoint x: 987, endPoint y: 288, distance: 80.0
click at [987, 288] on div "Current Employee 2.4 [DATE] Very bad mid management. Managers are doing lots of…" at bounding box center [688, 307] width 819 height 153
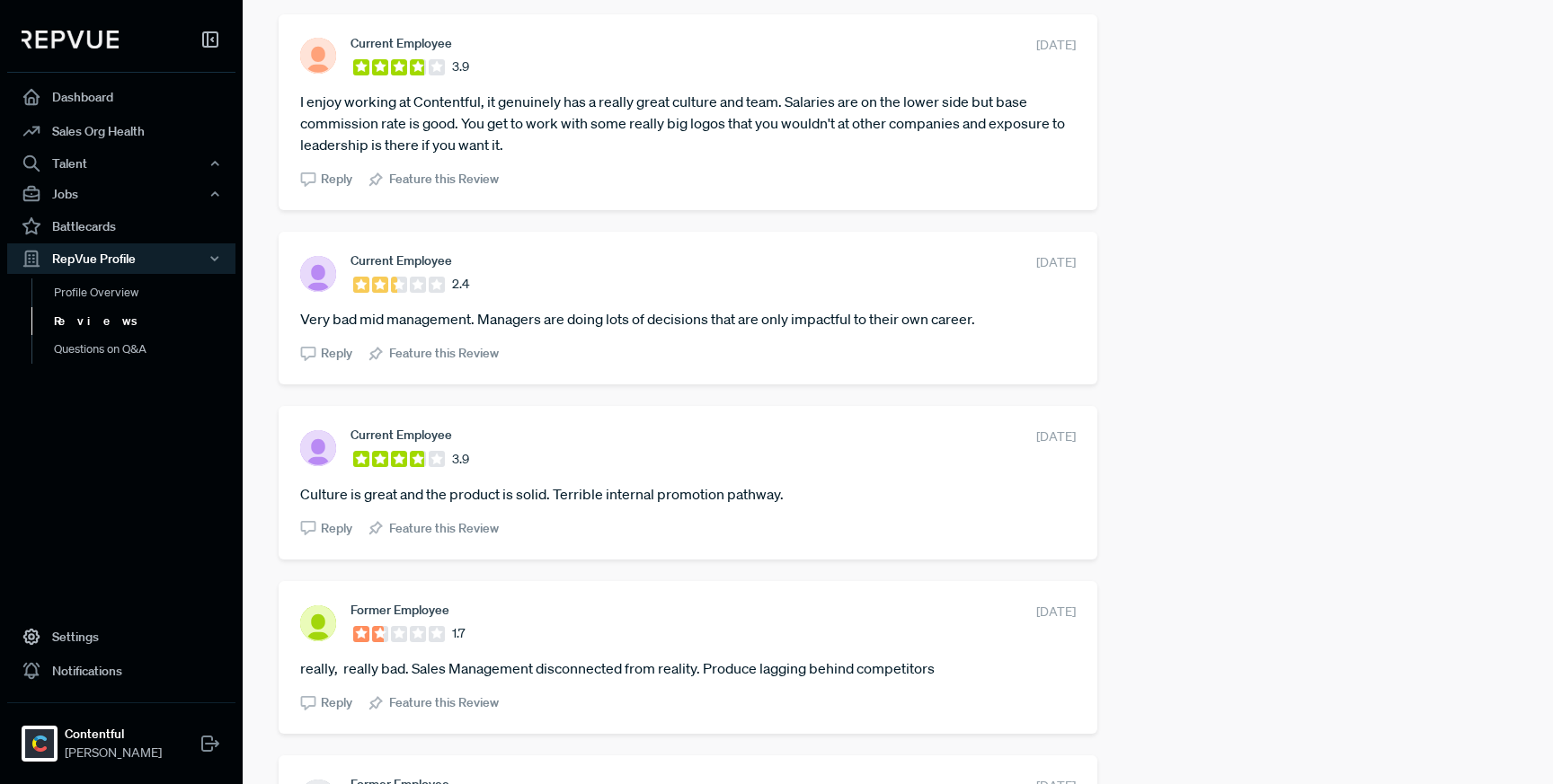
click at [974, 330] on article "Very bad mid management. Managers are doing lots of decisions that are only imp…" at bounding box center [687, 318] width 775 height 21
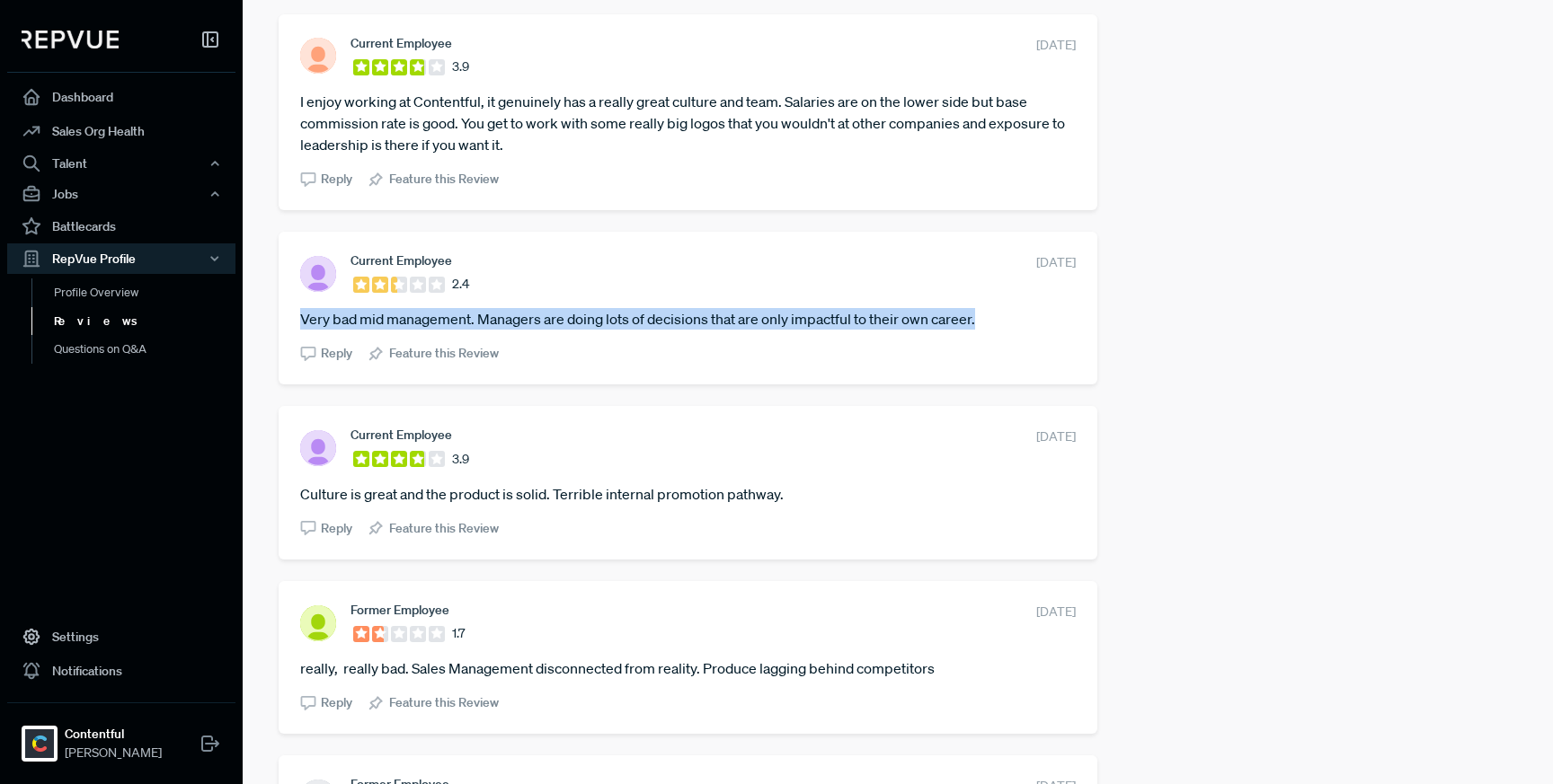
drag, startPoint x: 983, startPoint y: 342, endPoint x: 277, endPoint y: 350, distance: 706.0
drag, startPoint x: 1067, startPoint y: 460, endPoint x: 969, endPoint y: 460, distance: 98.0
click at [969, 460] on div "Current Employee 3.9 [DATE] Culture is great and the product is solid. Terrible…" at bounding box center [688, 482] width 819 height 153
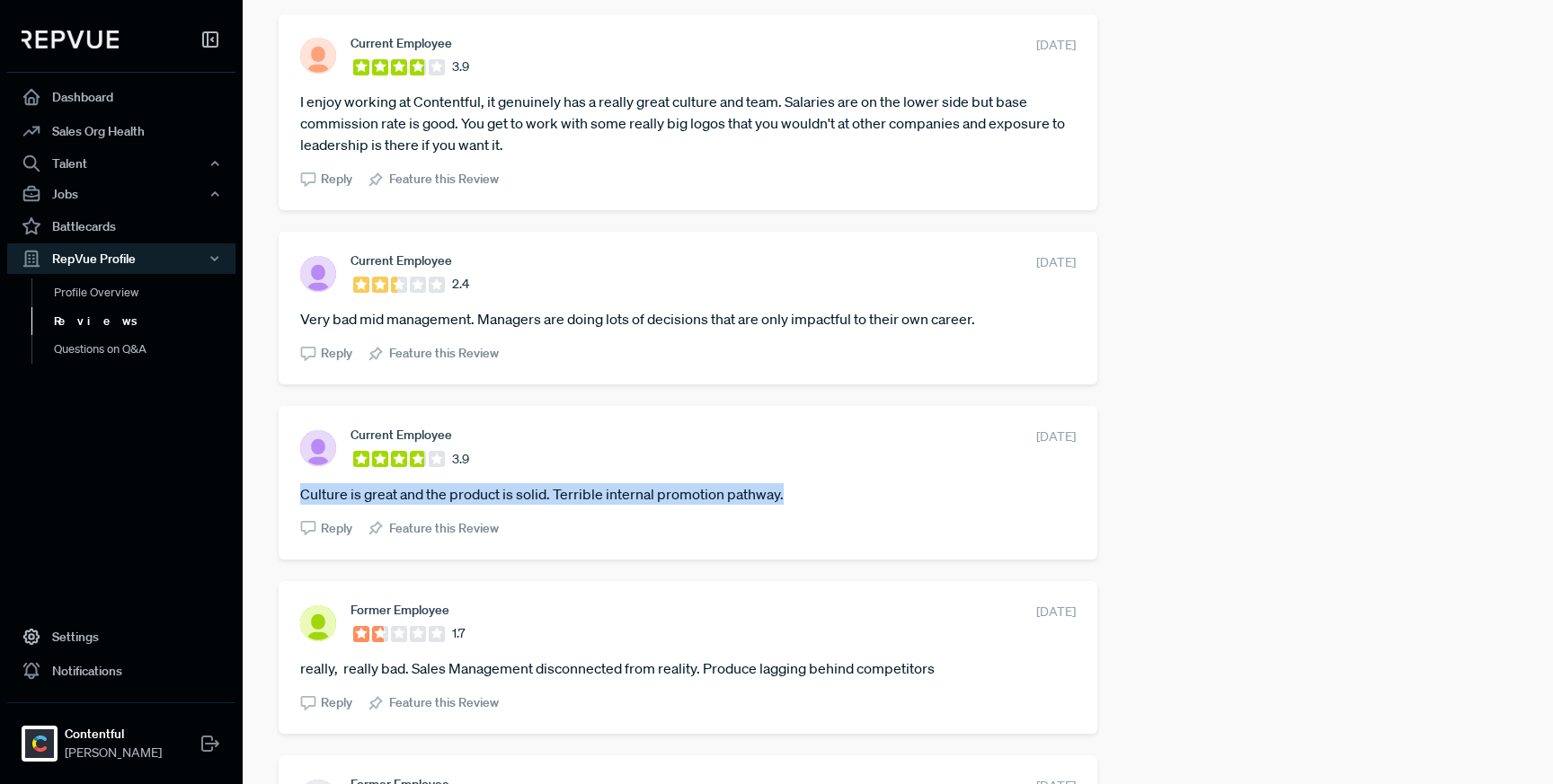
drag, startPoint x: 792, startPoint y: 518, endPoint x: 300, endPoint y: 521, distance: 492.0
click at [300, 504] on article "Culture is great and the product is solid. Terrible internal promotion pathway." at bounding box center [687, 493] width 775 height 21
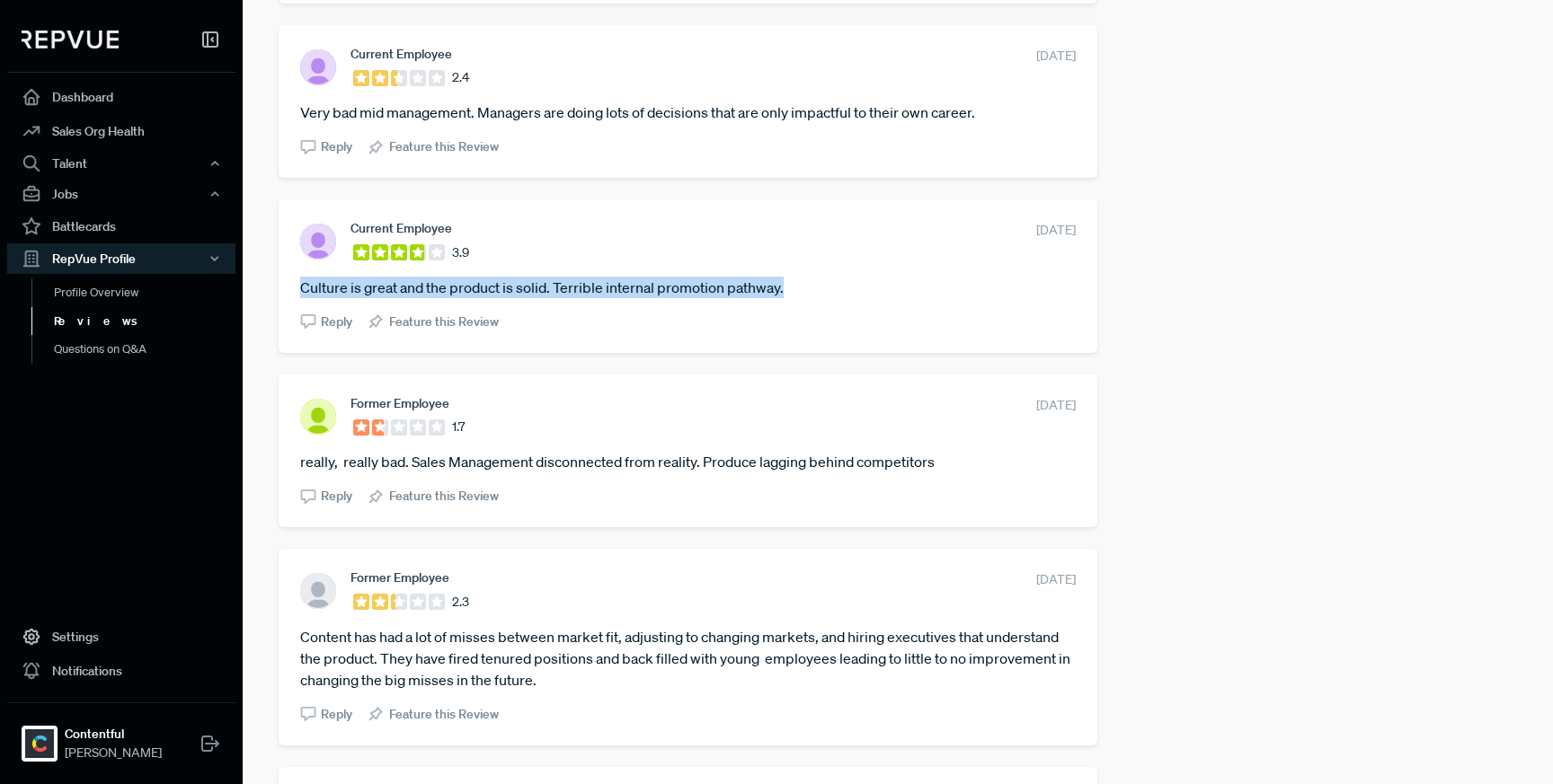
scroll to position [2726, 0]
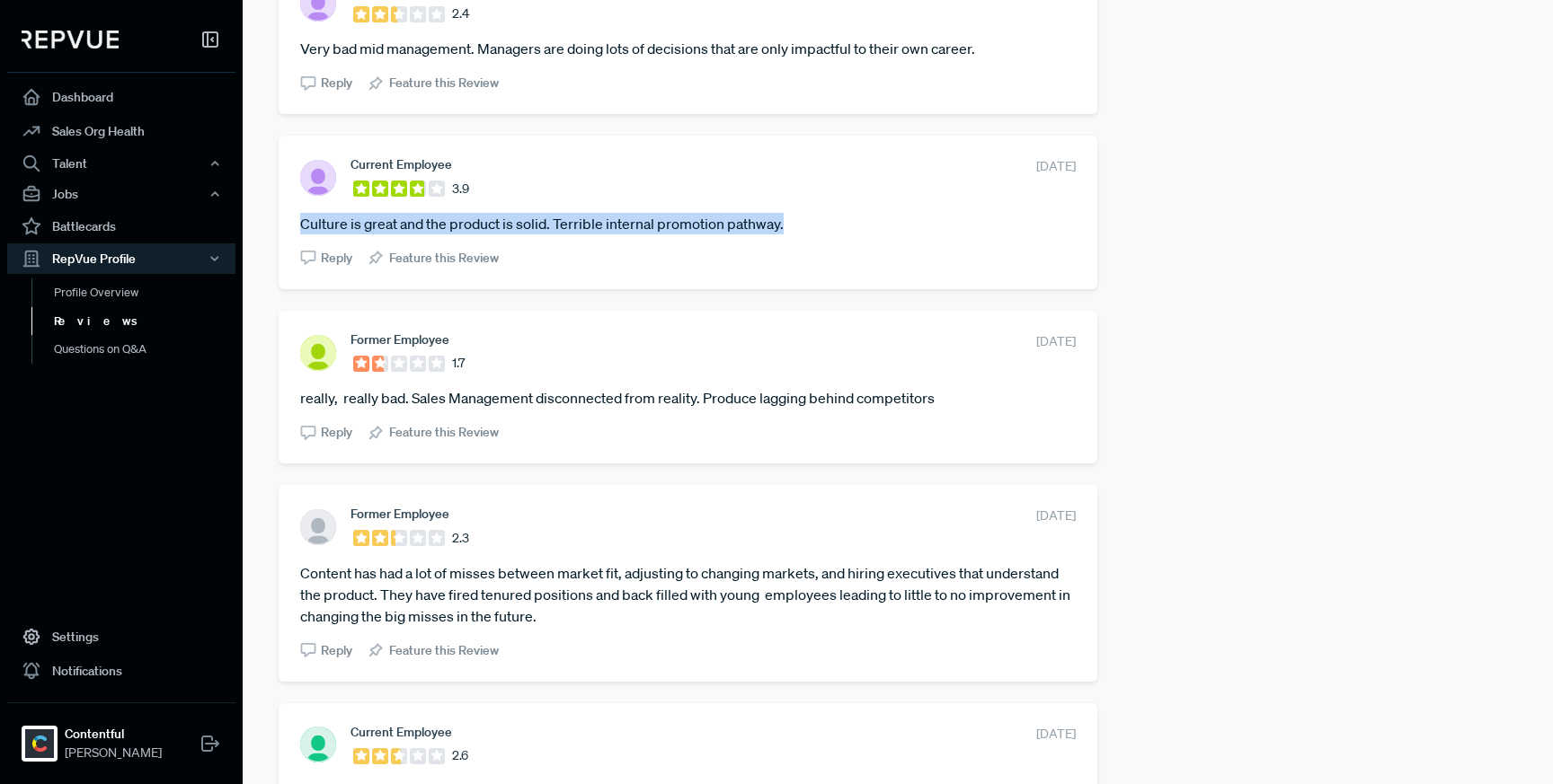
drag, startPoint x: 1067, startPoint y: 365, endPoint x: 969, endPoint y: 365, distance: 98.0
click at [969, 365] on div "Former Employee 1.7 [DATE] really, really bad. Sales Management disconnected fr…" at bounding box center [688, 387] width 819 height 153
drag, startPoint x: 940, startPoint y: 424, endPoint x: 294, endPoint y: 421, distance: 646.0
click at [294, 421] on div "Former Employee 1.7 [DATE] really, really bad. Sales Management disconnected fr…" at bounding box center [688, 387] width 819 height 153
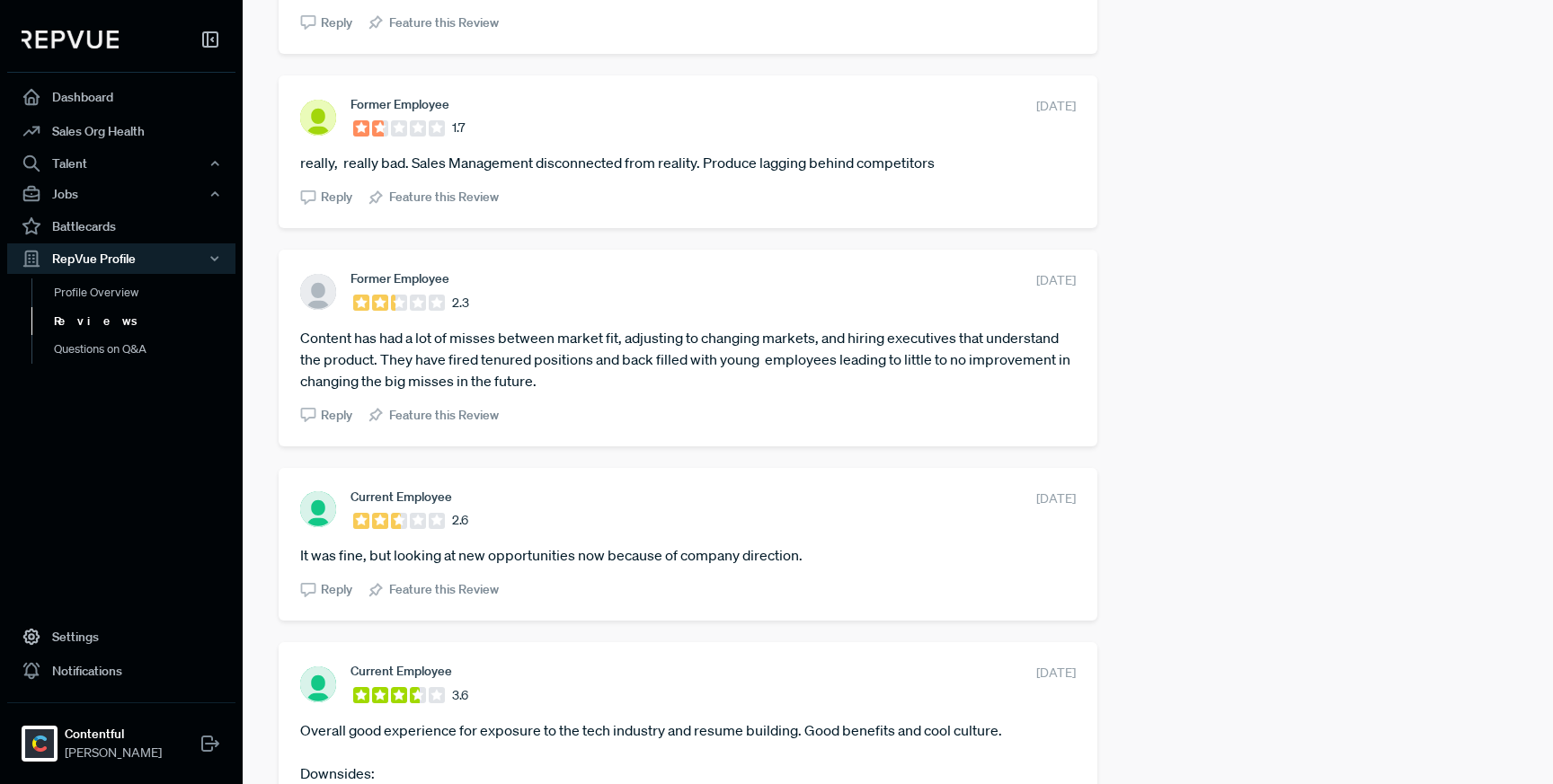
scroll to position [3019, 0]
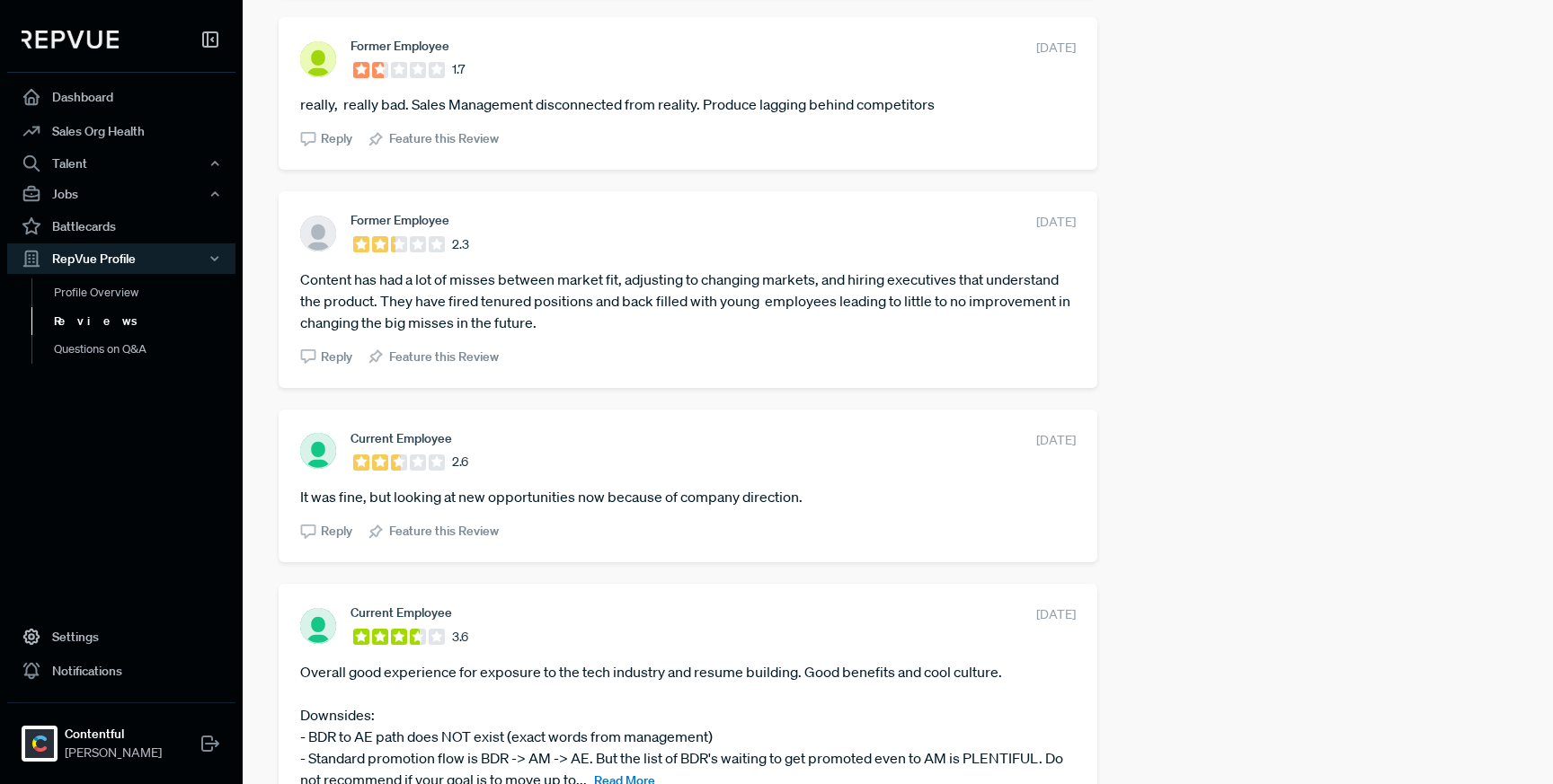
drag, startPoint x: 1066, startPoint y: 243, endPoint x: 971, endPoint y: 243, distance: 95.0
click at [971, 243] on div "Former Employee 2.3 [DATE] Content has had a lot of misses between market fit, …" at bounding box center [688, 290] width 819 height 196
drag, startPoint x: 646, startPoint y: 346, endPoint x: 301, endPoint y: 308, distance: 347.1
click at [301, 308] on article "Content has had a lot of misses between market fit, adjusting to changing marke…" at bounding box center [687, 301] width 775 height 65
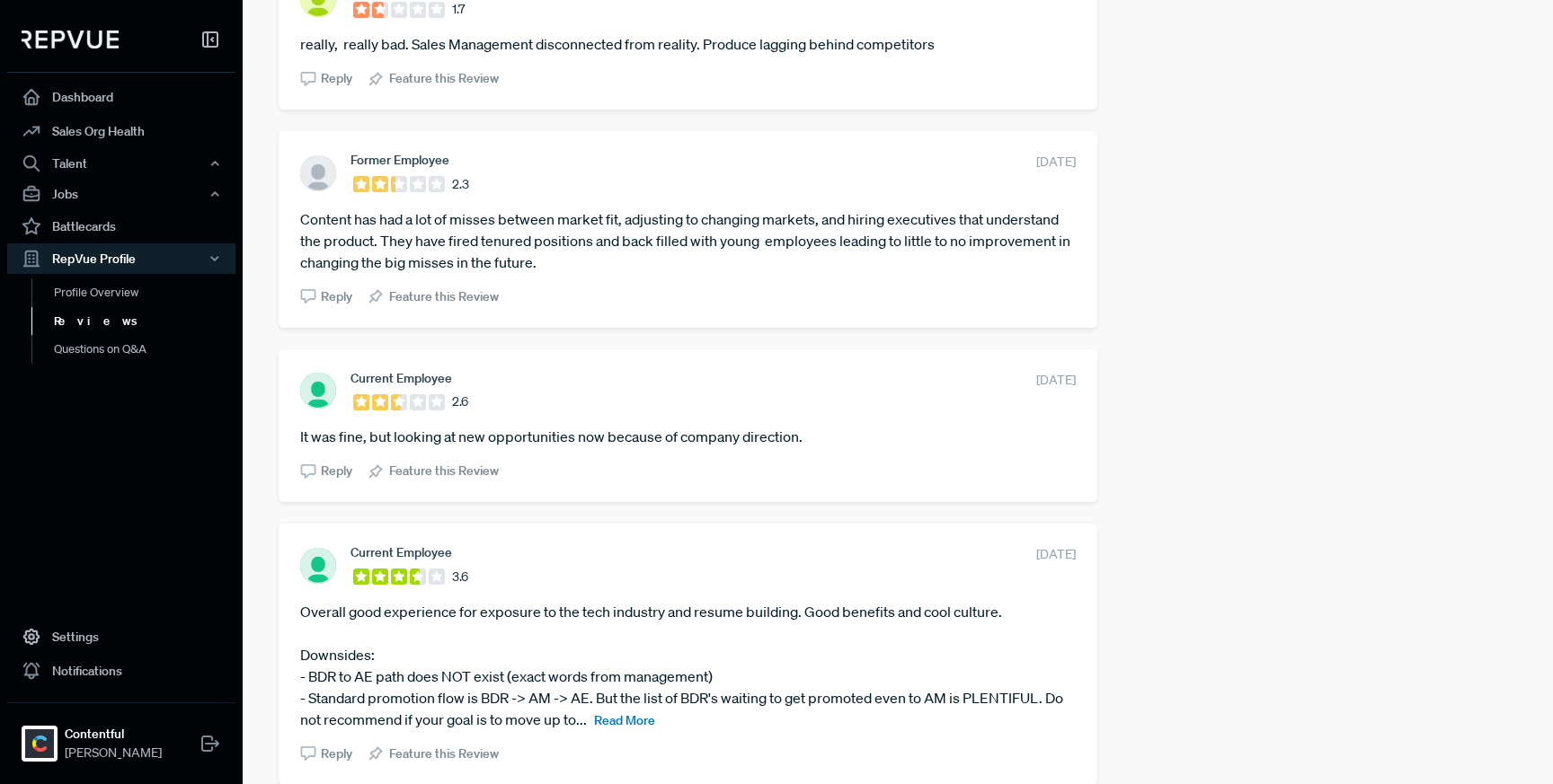
scroll to position [3091, 0]
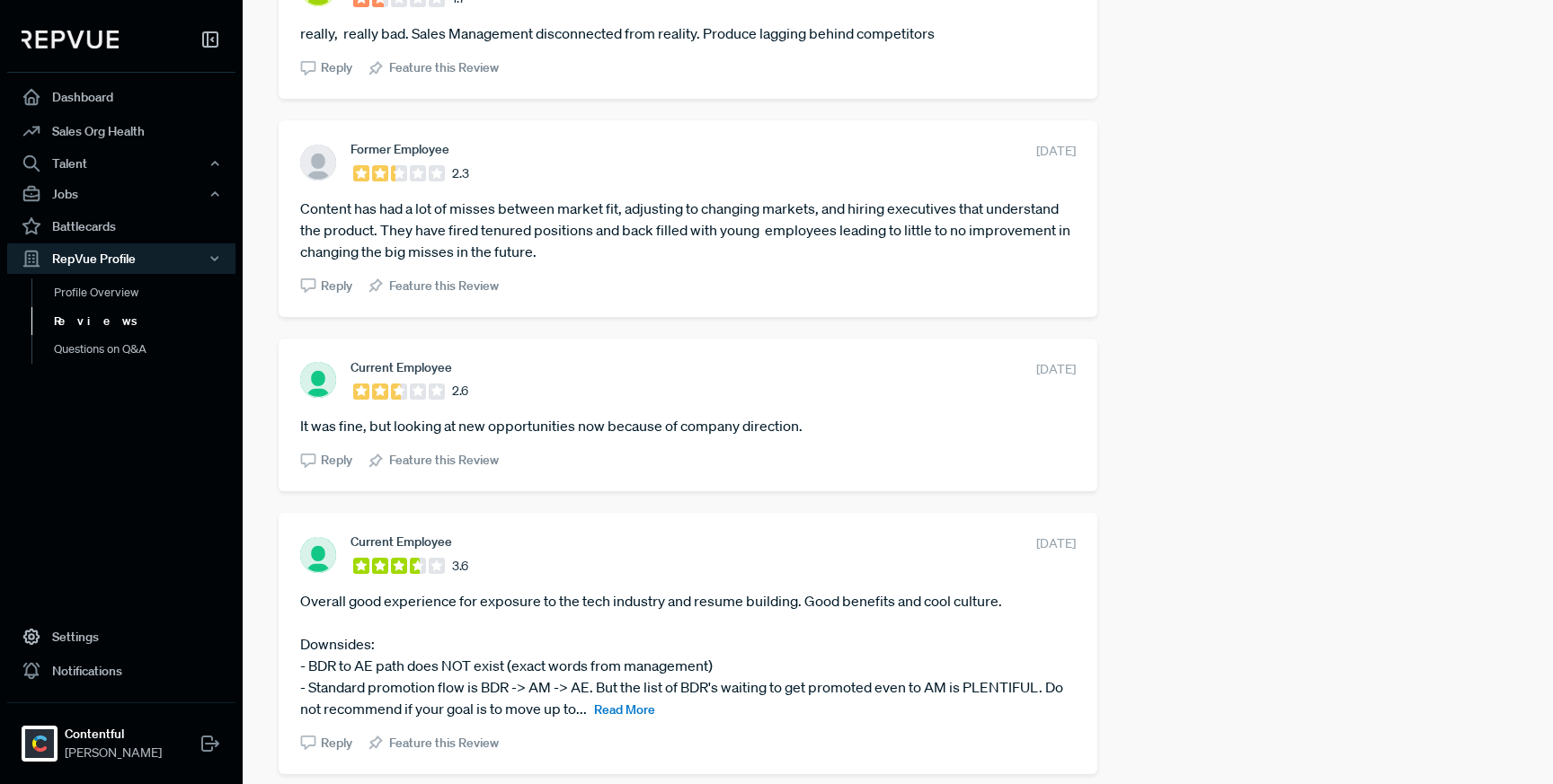
drag, startPoint x: 1068, startPoint y: 392, endPoint x: 975, endPoint y: 392, distance: 93.0
click at [975, 392] on div "Current Employee 2.6 [DATE] It was fine, but looking at new opportunities now b…" at bounding box center [688, 415] width 819 height 153
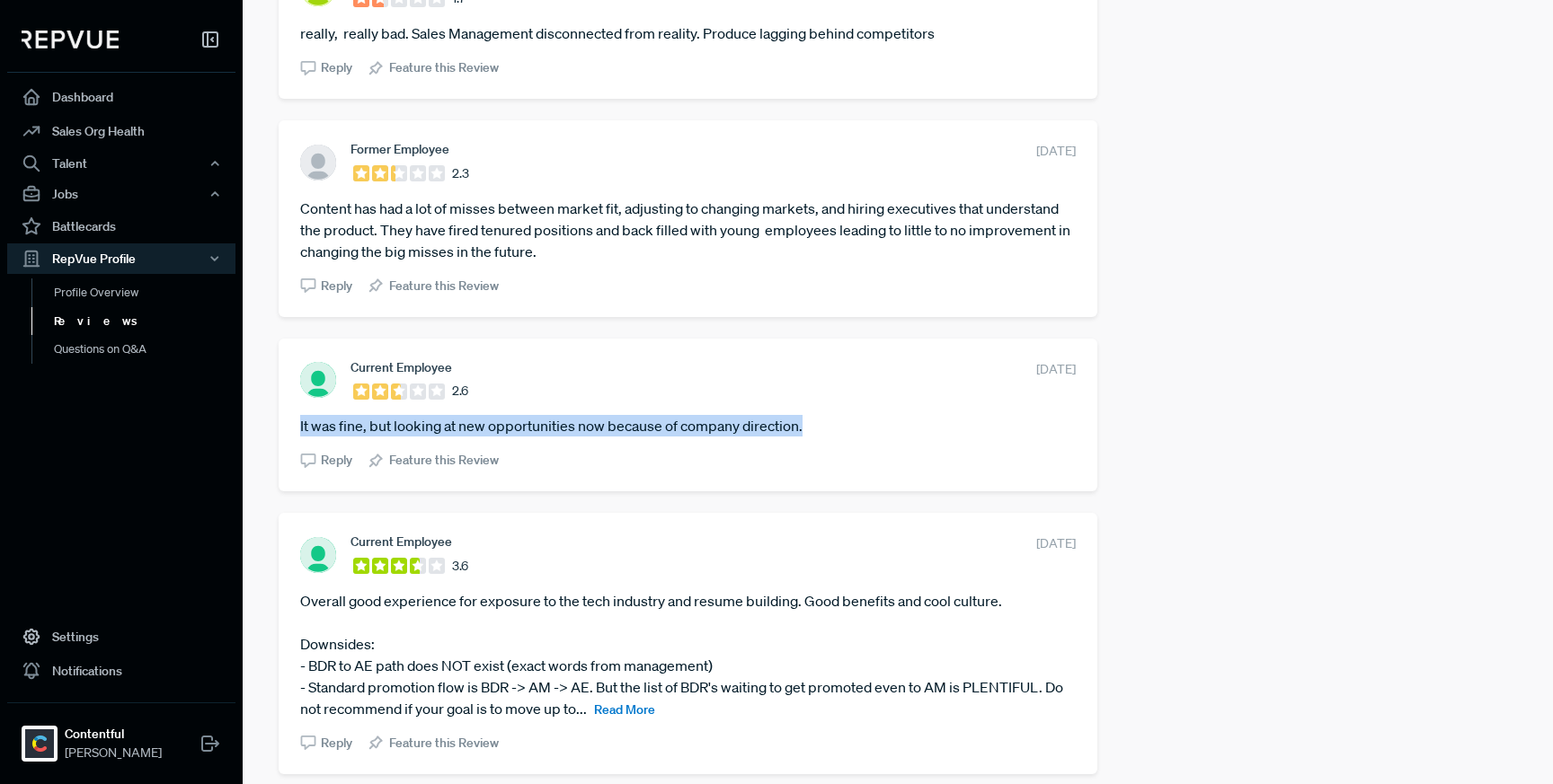
drag, startPoint x: 804, startPoint y: 451, endPoint x: 283, endPoint y: 447, distance: 521.0
click at [283, 447] on div "Current Employee 2.6 [DATE] It was fine, but looking at new opportunities now b…" at bounding box center [688, 415] width 819 height 153
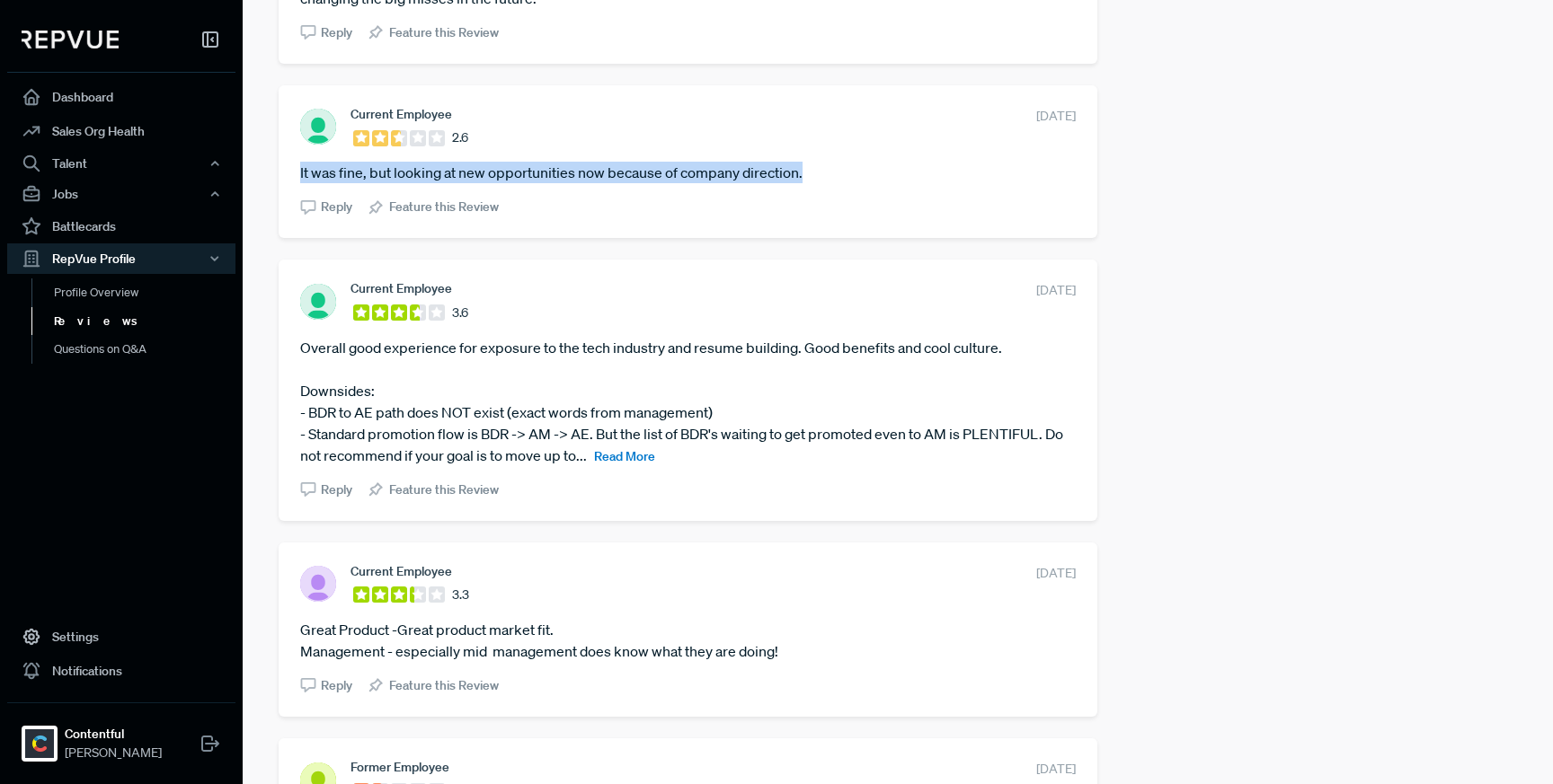
scroll to position [3406, 0]
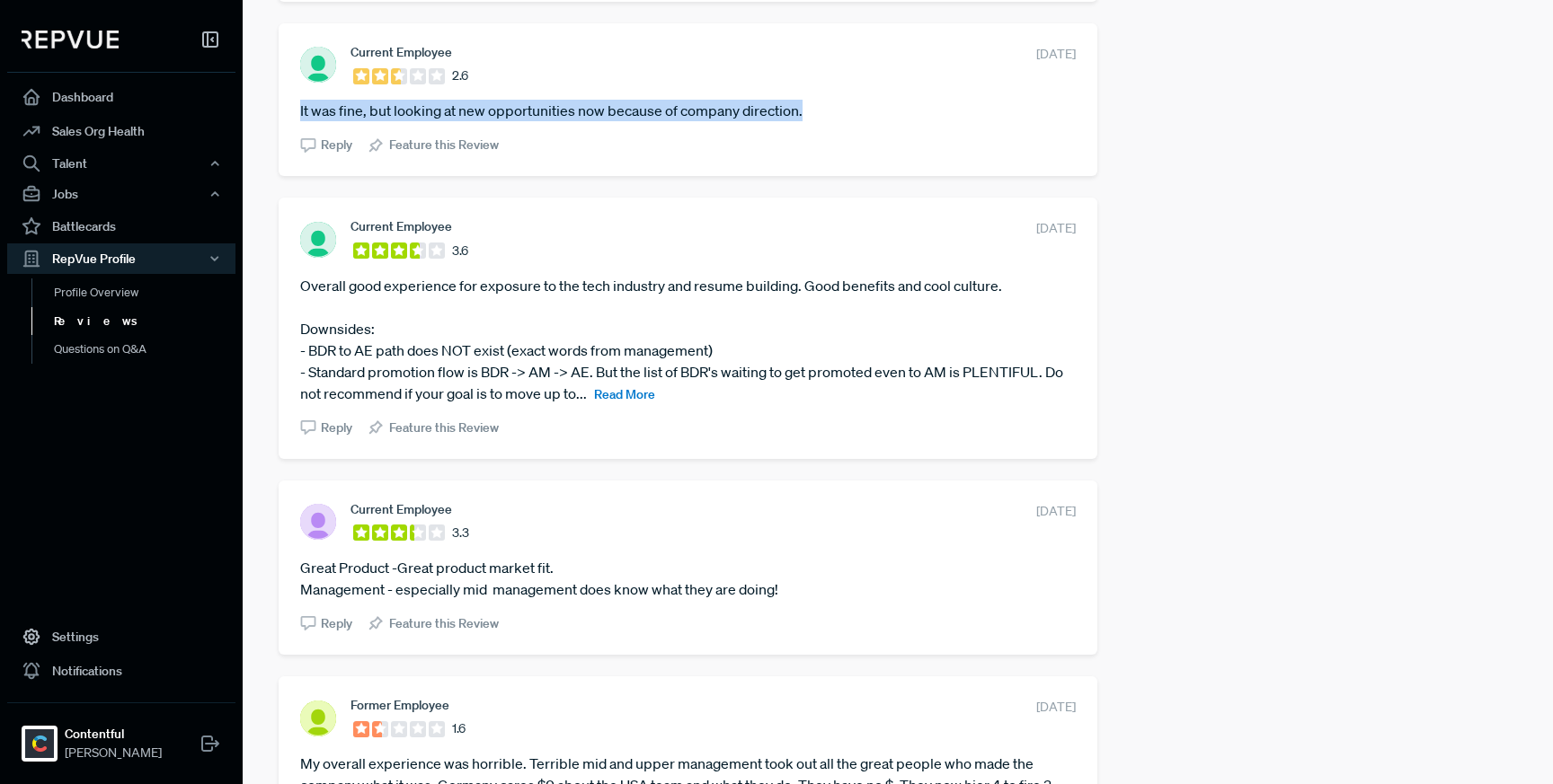
drag, startPoint x: 1068, startPoint y: 251, endPoint x: 944, endPoint y: 252, distance: 124.0
click at [944, 252] on div "Current Employee 3.6 [DATE] Overall good experience for exposure to the tech in…" at bounding box center [688, 327] width 819 height 260
click at [655, 403] on span "Read More" at bounding box center [624, 393] width 61 height 16
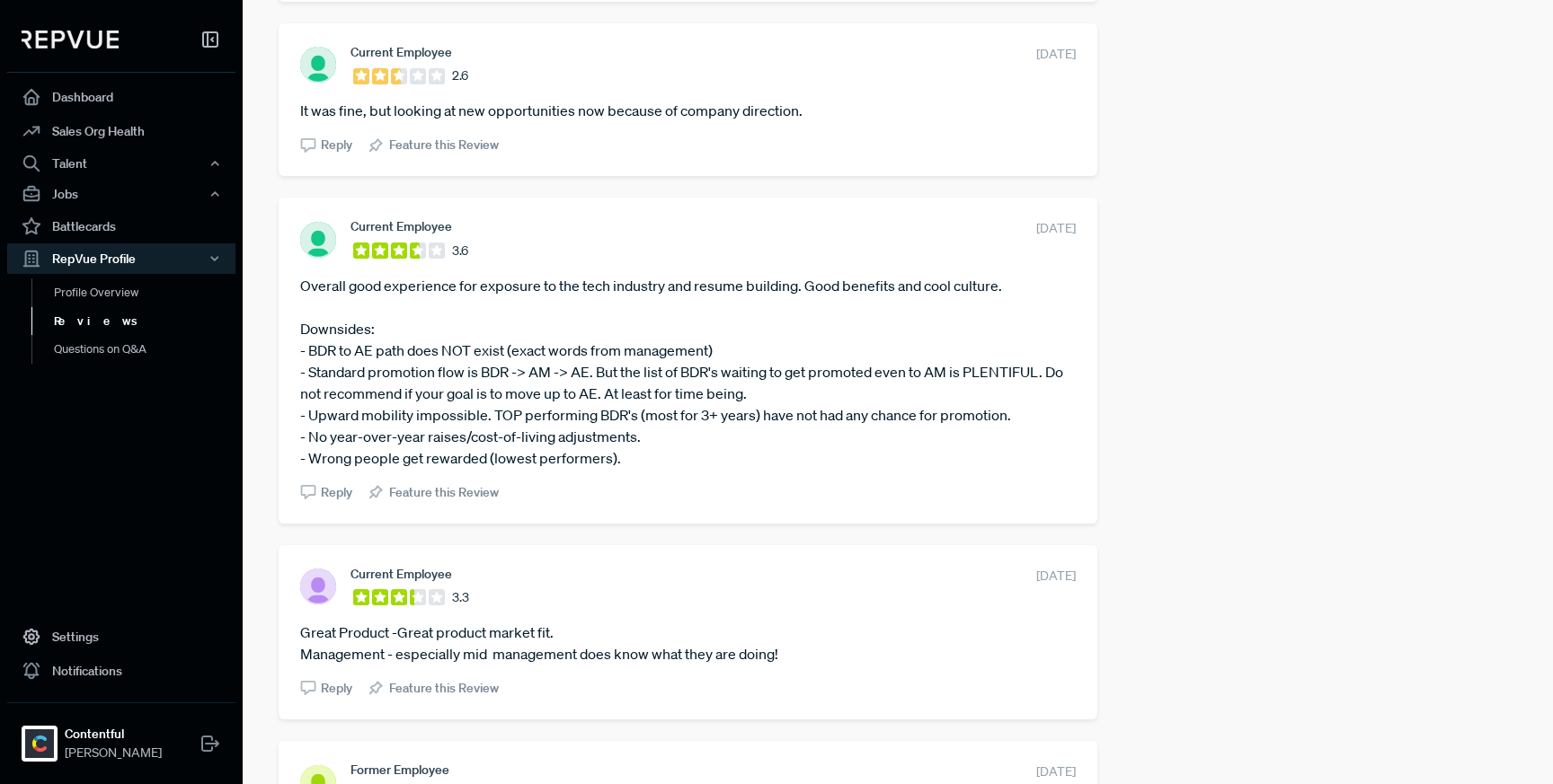
drag, startPoint x: 623, startPoint y: 486, endPoint x: 301, endPoint y: 314, distance: 365.1
click at [301, 314] on article "Overall good experience for exposure to the tech industry and resume building. …" at bounding box center [687, 372] width 775 height 194
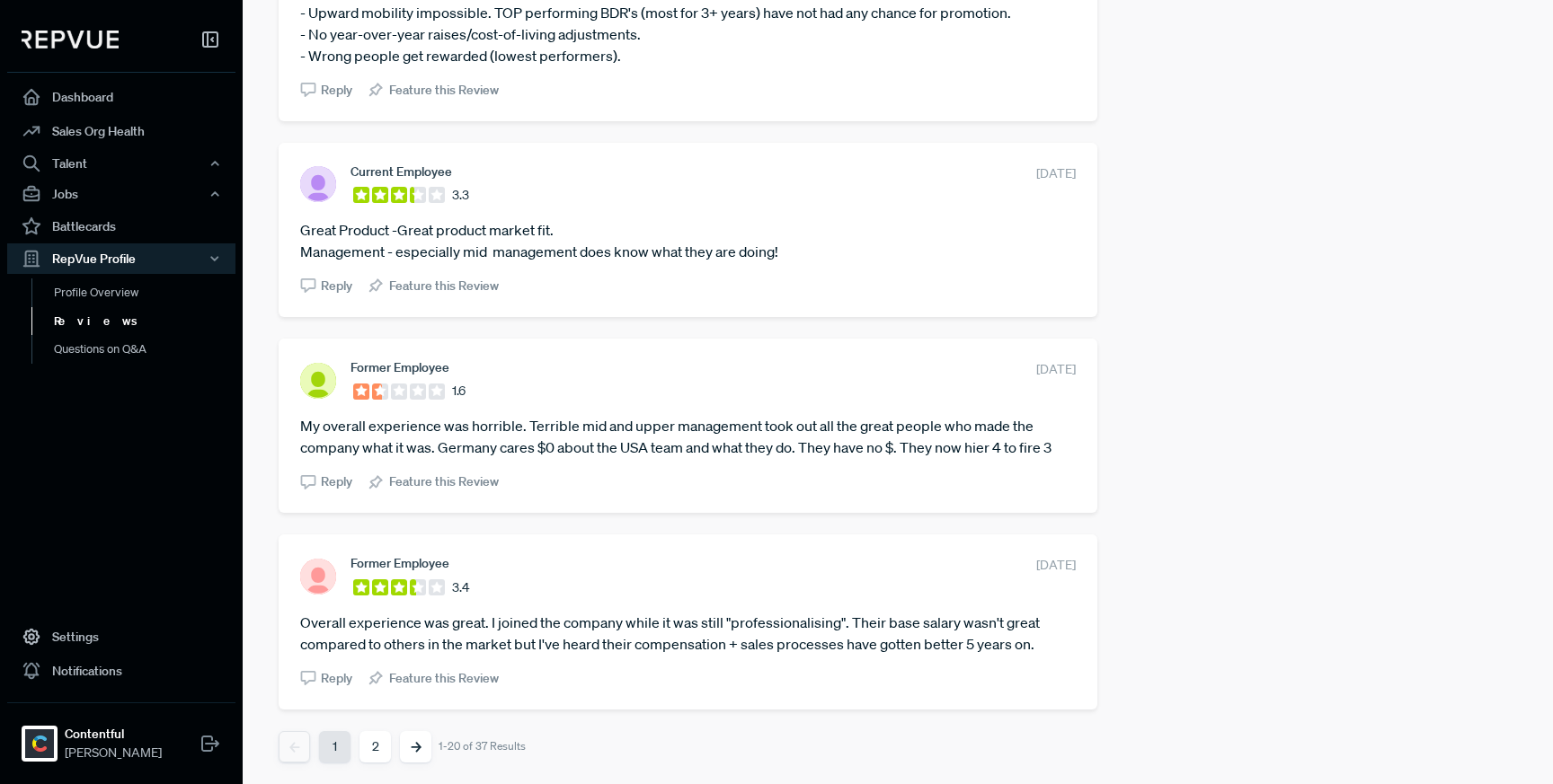
scroll to position [3829, 0]
drag, startPoint x: 1067, startPoint y: 175, endPoint x: 966, endPoint y: 173, distance: 101.0
click at [966, 173] on div "Current Employee 3.3 [DATE] Great Product -Great product market fit. Management…" at bounding box center [688, 230] width 819 height 174
drag, startPoint x: 788, startPoint y: 253, endPoint x: 300, endPoint y: 226, distance: 488.7
click at [300, 226] on article "Great Product -Great product market fit. Management - especially mid management…" at bounding box center [687, 241] width 775 height 44
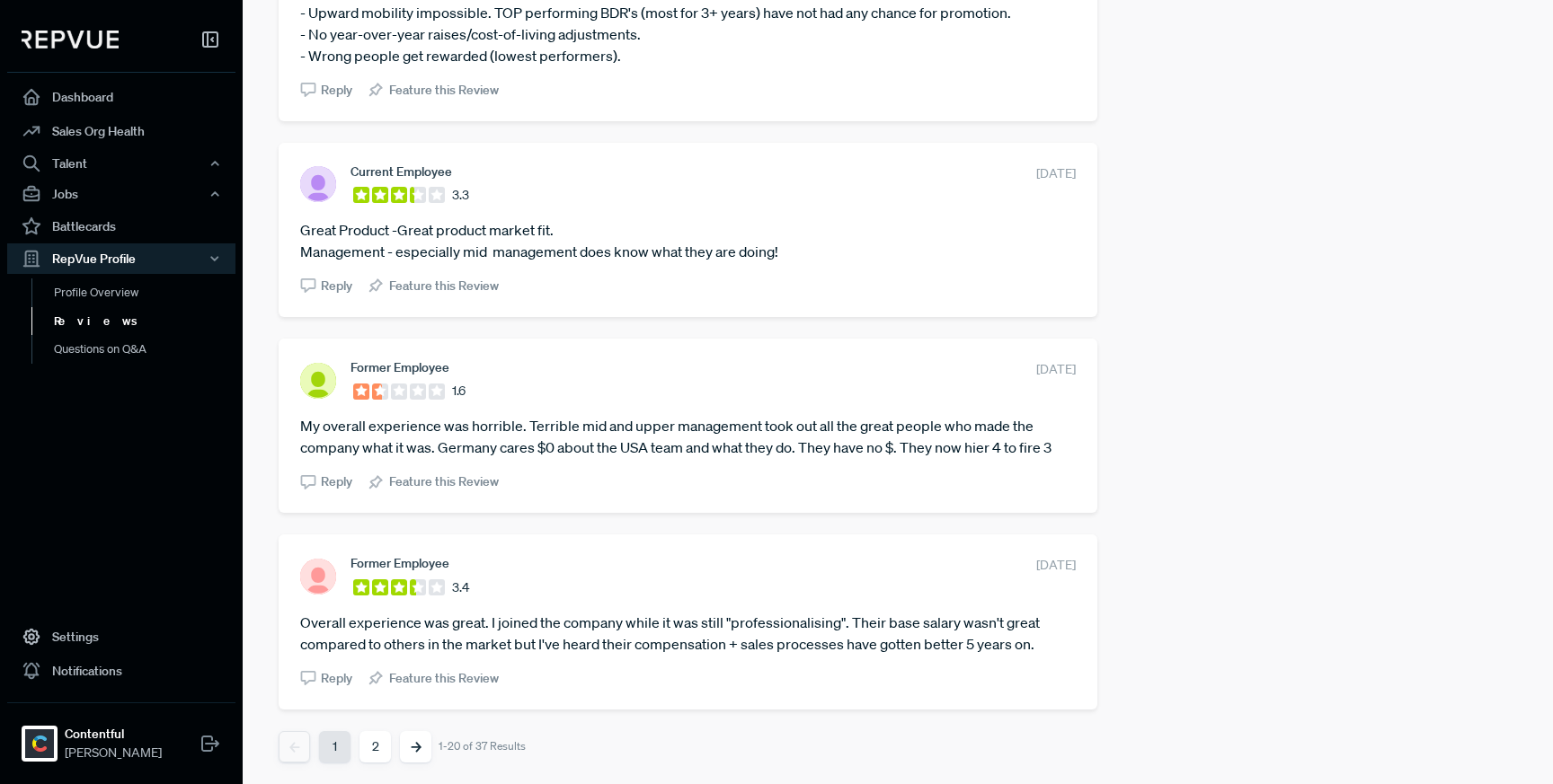
drag, startPoint x: 1067, startPoint y: 371, endPoint x: 984, endPoint y: 370, distance: 83.0
click at [984, 370] on div "Former Employee 1.6 [DATE] My overall experience was horrible. Terrible mid and…" at bounding box center [688, 426] width 819 height 174
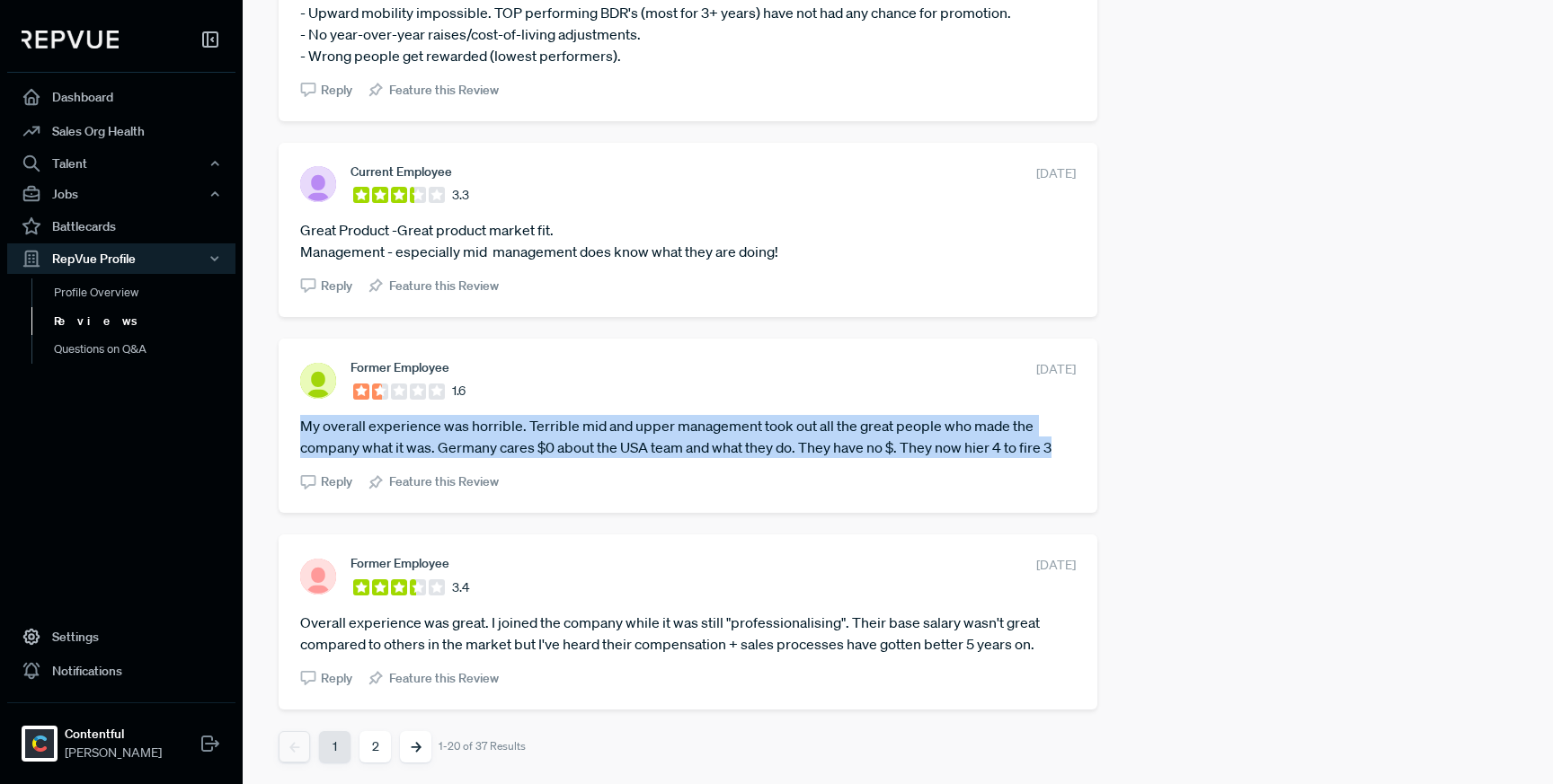
drag, startPoint x: 1059, startPoint y: 447, endPoint x: 288, endPoint y: 433, distance: 771.1
click at [288, 433] on div "Former Employee 1.6 [DATE] My overall experience was horrible. Terrible mid and…" at bounding box center [688, 426] width 819 height 174
drag, startPoint x: 1066, startPoint y: 567, endPoint x: 998, endPoint y: 566, distance: 68.0
click at [998, 566] on div "Former Employee 3.4 [DATE] Overall experience was great. I joined the company w…" at bounding box center [688, 621] width 819 height 174
drag, startPoint x: 1039, startPoint y: 647, endPoint x: 297, endPoint y: 621, distance: 742.5
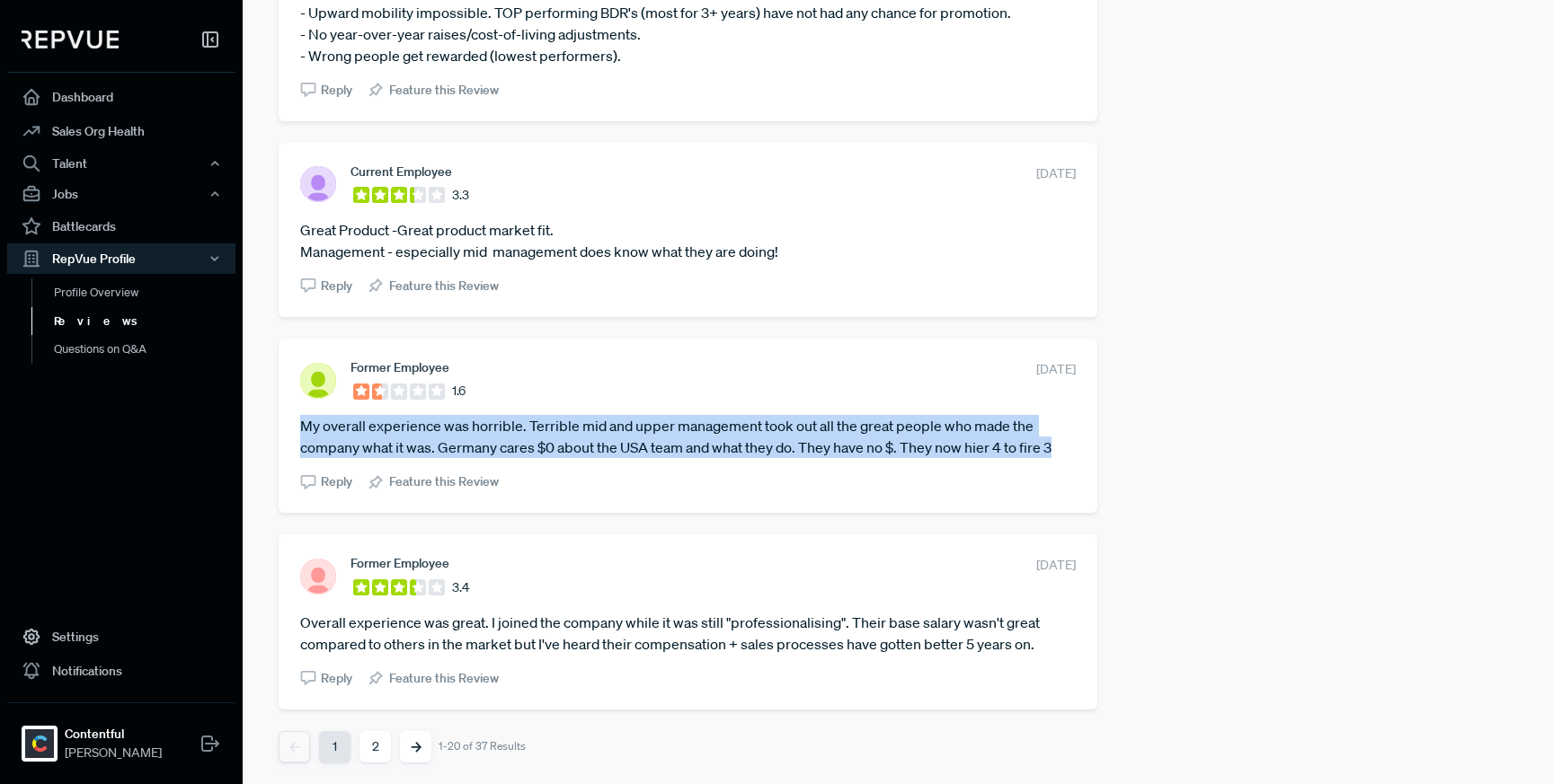
click at [297, 621] on div "Former Employee 3.4 [DATE] Overall experience was great. I joined the company w…" at bounding box center [688, 621] width 819 height 174
click at [381, 748] on button "2" at bounding box center [375, 747] width 31 height 31
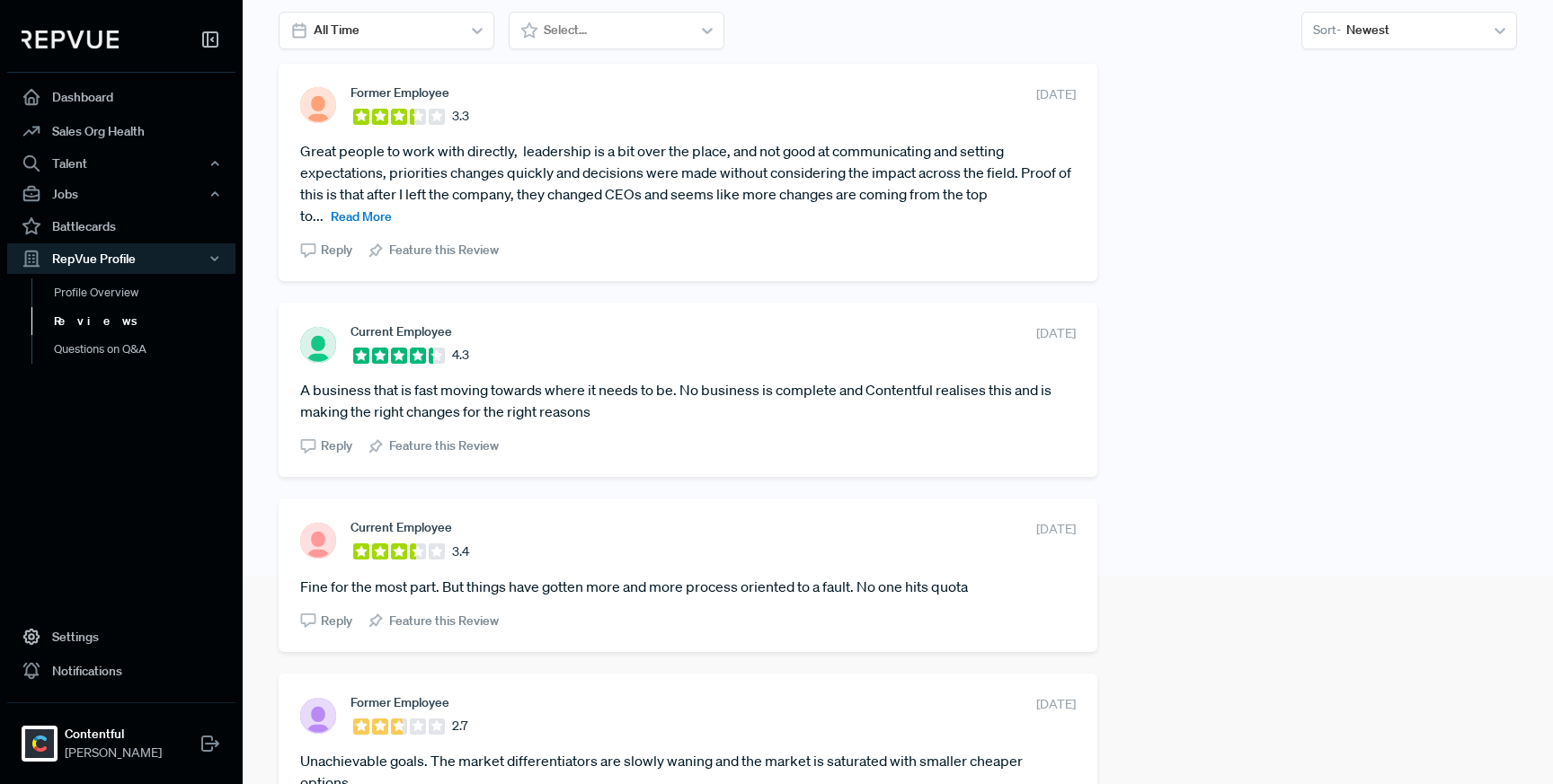
scroll to position [0, 0]
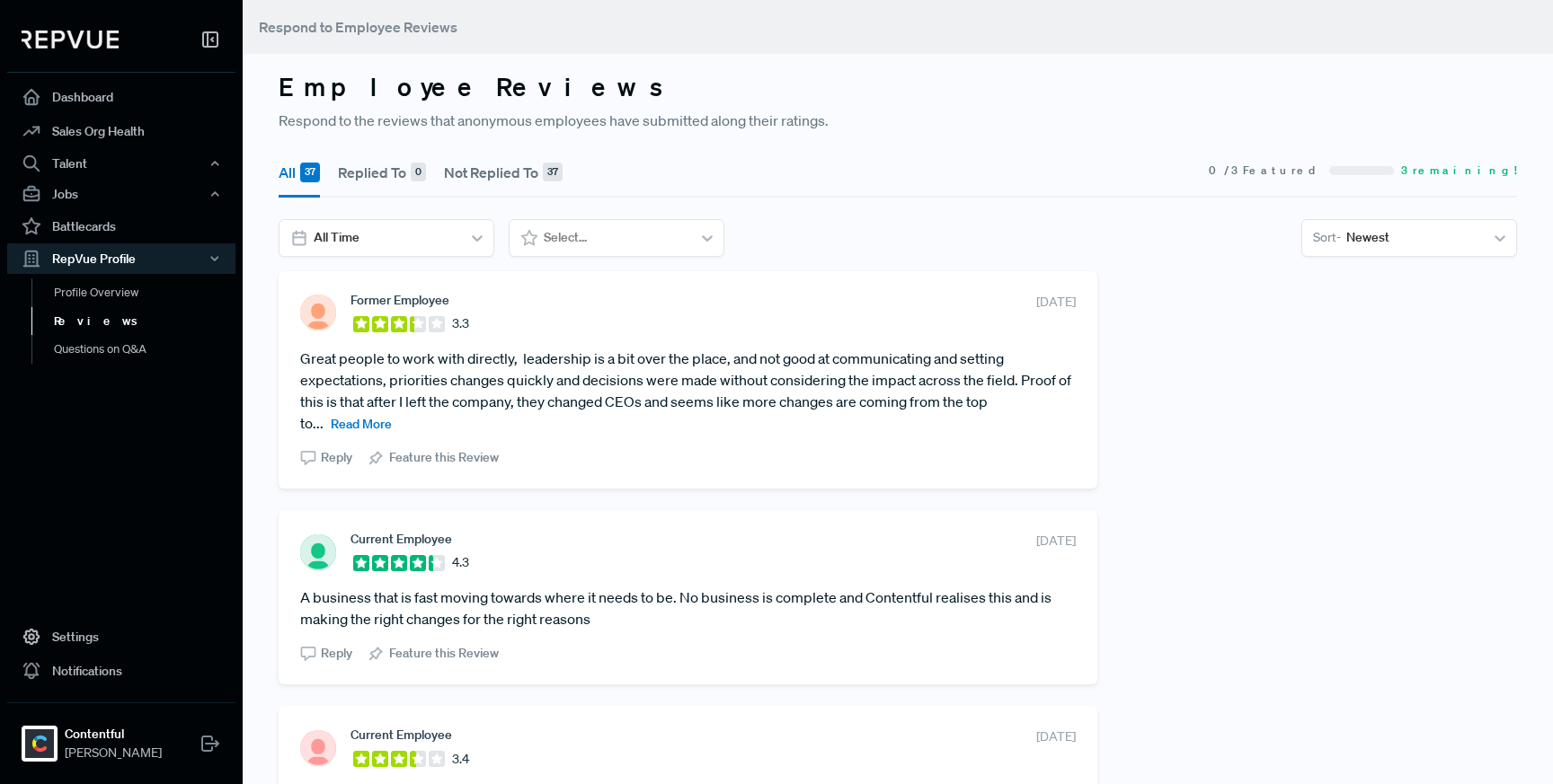
drag, startPoint x: 1068, startPoint y: 303, endPoint x: 994, endPoint y: 303, distance: 74.0
click at [994, 303] on div "Former Employee 3.3 [DATE] Great people to work with directly, leadership is a …" at bounding box center [688, 380] width 819 height 218
click at [389, 422] on span "Read More" at bounding box center [361, 423] width 61 height 16
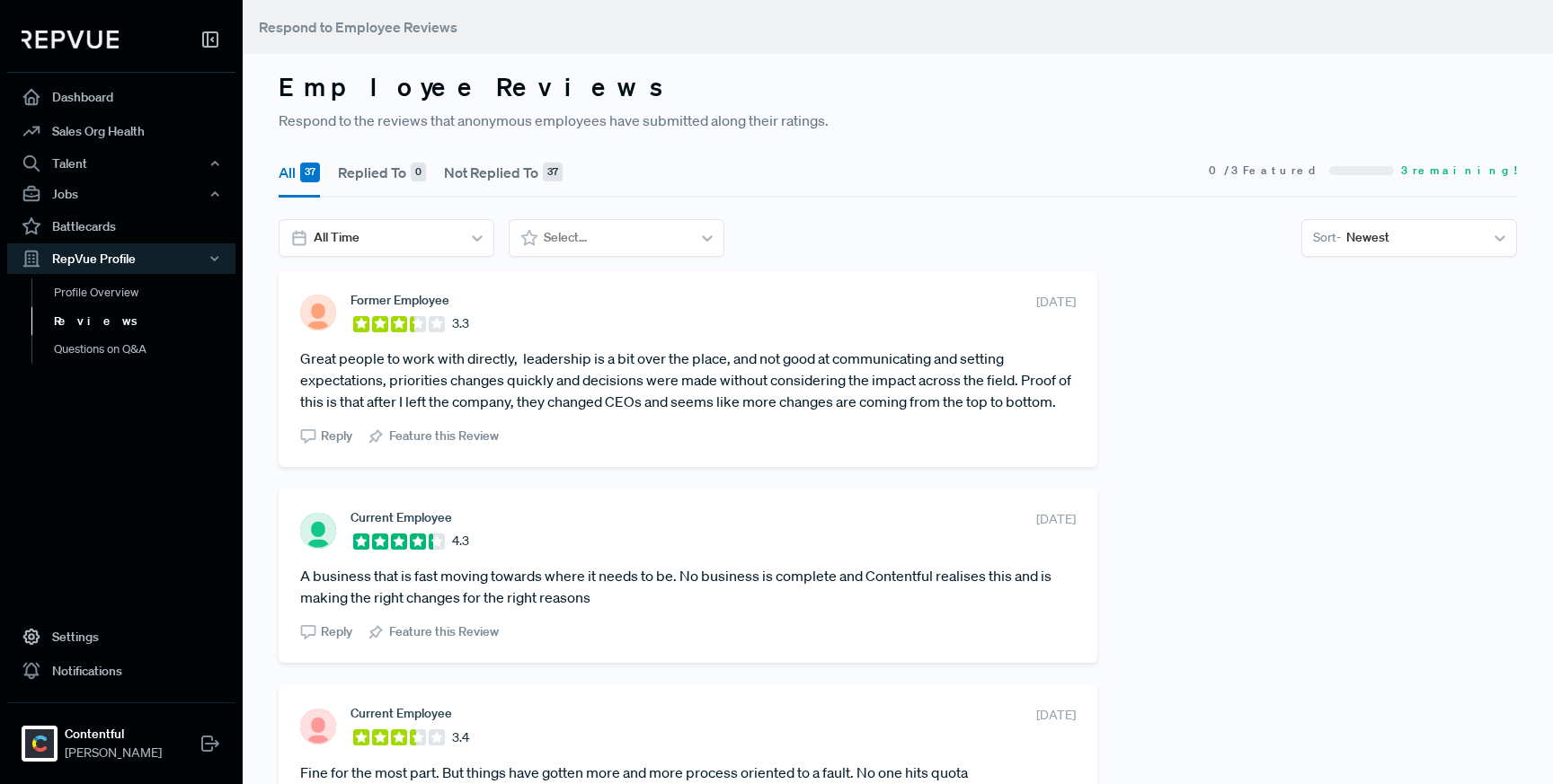
drag, startPoint x: 355, startPoint y: 421, endPoint x: 300, endPoint y: 362, distance: 80.7
click at [300, 362] on article "Great people to work with directly, leadership is a bit over the place, and not…" at bounding box center [687, 380] width 775 height 65
drag, startPoint x: 1065, startPoint y: 305, endPoint x: 1001, endPoint y: 300, distance: 64.2
click at [1036, 300] on span "[DATE]" at bounding box center [1056, 302] width 40 height 19
